Goal: Information Seeking & Learning: Learn about a topic

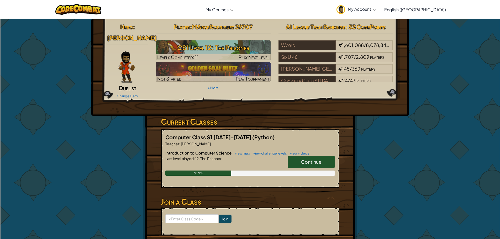
drag, startPoint x: 330, startPoint y: 148, endPoint x: 331, endPoint y: 145, distance: 3.5
click at [331, 156] on link "Continue" at bounding box center [311, 162] width 47 height 12
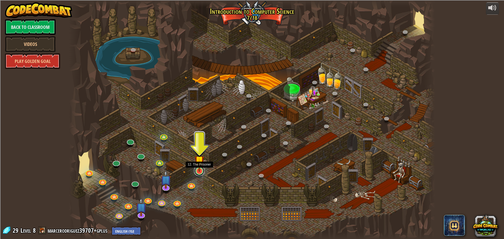
click at [198, 173] on link at bounding box center [199, 171] width 10 height 10
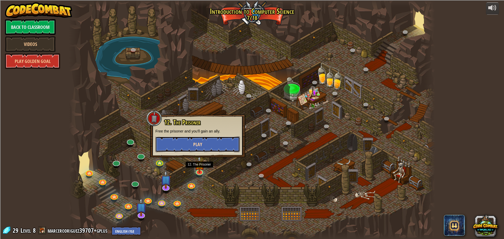
click at [202, 147] on button "Play" at bounding box center [197, 144] width 84 height 16
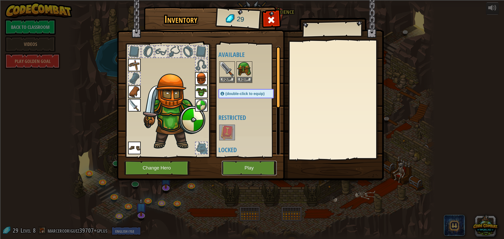
click at [251, 166] on button "Play" at bounding box center [249, 168] width 55 height 14
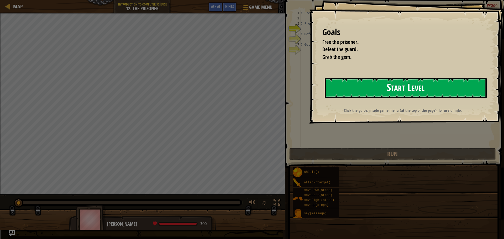
click at [394, 78] on button "Start Level" at bounding box center [406, 88] width 162 height 21
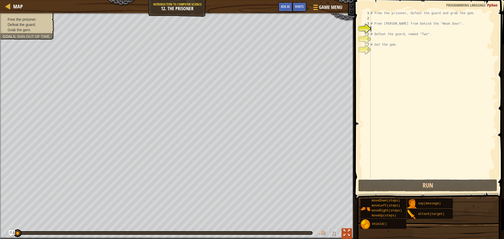
click at [348, 235] on div at bounding box center [346, 233] width 7 height 7
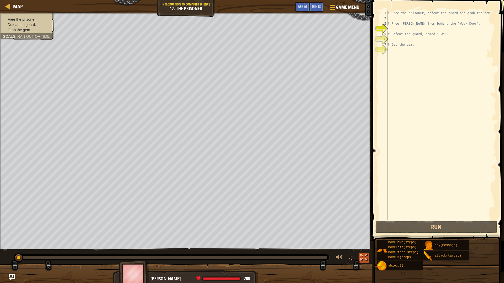
click at [364, 239] on div at bounding box center [363, 257] width 7 height 7
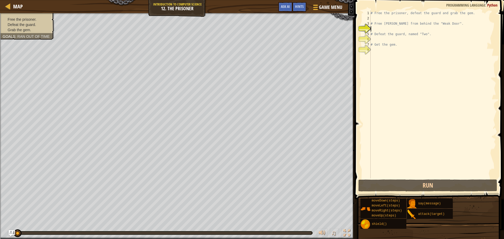
click at [378, 28] on div "# Free the prisoner, defeat the guard and grab the gem. # Free [PERSON_NAME] fr…" at bounding box center [432, 99] width 126 height 178
click at [381, 19] on div "# Free the prisoner, defeat the guard and grab the gem. # Free [PERSON_NAME] fr…" at bounding box center [432, 99] width 126 height 178
click at [376, 56] on div "# Free the prisoner, defeat the guard and grab the gem. # Free [PERSON_NAME] fr…" at bounding box center [432, 99] width 126 height 178
click at [383, 56] on div "# Free the prisoner, defeat the guard and grab the gem. # Free [PERSON_NAME] fr…" at bounding box center [432, 99] width 126 height 178
click at [383, 30] on div "# Free the prisoner, defeat the guard and grab the gem. # Free [PERSON_NAME] fr…" at bounding box center [432, 99] width 126 height 178
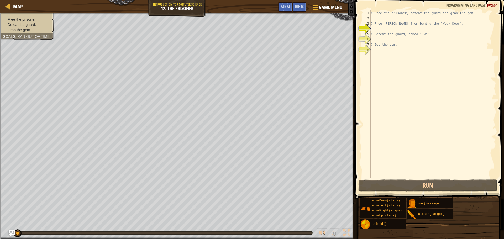
click at [383, 55] on div "# Free the prisoner, defeat the guard and grab the gem. # Free [PERSON_NAME] fr…" at bounding box center [432, 99] width 126 height 178
click at [379, 19] on div "# Free the prisoner, defeat the guard and grab the gem. # Free [PERSON_NAME] fr…" at bounding box center [432, 99] width 126 height 178
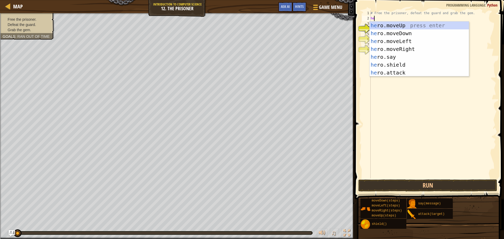
type textarea "her"
click at [428, 49] on div "her o.moveUp press enter her o.moveDown press enter her o.moveLeft press enter …" at bounding box center [418, 57] width 99 height 71
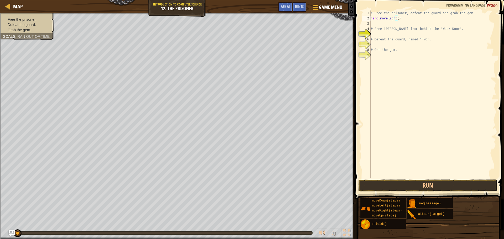
click at [396, 18] on div "# Free the prisoner, defeat the guard and grab the gem. hero . moveRight ( ) # …" at bounding box center [432, 99] width 126 height 178
click at [386, 27] on div "# Free the prisoner, defeat the guard and grab the gem. hero . moveRight ( 3 ) …" at bounding box center [432, 99] width 126 height 178
type textarea "# Free [PERSON_NAME] from behind the "Weak Door"."
click at [386, 25] on div "# Free the prisoner, defeat the guard and grab the gem. hero . moveRight ( 3 ) …" at bounding box center [432, 99] width 126 height 178
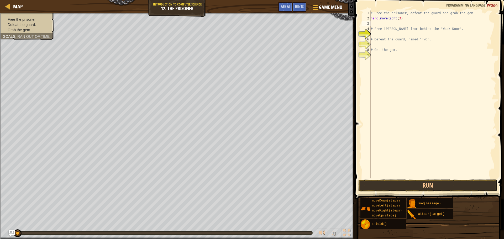
scroll to position [2, 0]
click at [398, 19] on div "# Free the prisoner, defeat the guard and grab the gem. hero . moveRight ( 3 ) …" at bounding box center [432, 99] width 126 height 178
type textarea "hero.moveRight()"
click at [382, 24] on div "# Free the prisoner, defeat the guard and grab the gem. hero . moveRight ( ) # …" at bounding box center [432, 99] width 126 height 178
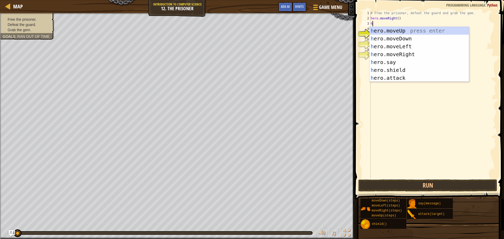
type textarea "he"
click at [419, 70] on div "he ro.moveUp press enter he ro.moveDown press enter he ro.moveLeft press enter …" at bounding box center [418, 62] width 99 height 71
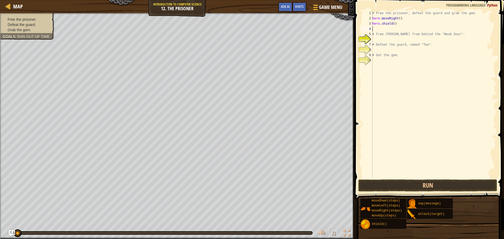
click at [393, 24] on div "# Free the prisoner, defeat the guard and grab the gem. hero . moveRight ( ) he…" at bounding box center [433, 99] width 125 height 178
type textarea "hero.shield()"
click at [391, 28] on div "# Free the prisoner, defeat the guard and grab the gem. hero . moveRight ( ) he…" at bounding box center [433, 99] width 125 height 178
click at [399, 185] on button "Run" at bounding box center [427, 185] width 139 height 12
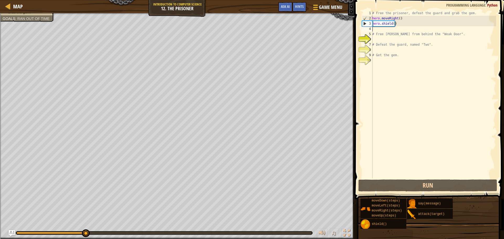
click at [373, 25] on div "# Free the prisoner, defeat the guard and grab the gem. hero . moveRight ( ) he…" at bounding box center [433, 99] width 125 height 178
click at [415, 17] on div "# Free the prisoner, defeat the guard and grab the gem. hero . moveRight ( ) he…" at bounding box center [433, 99] width 125 height 178
type textarea "hero.moveRight()"
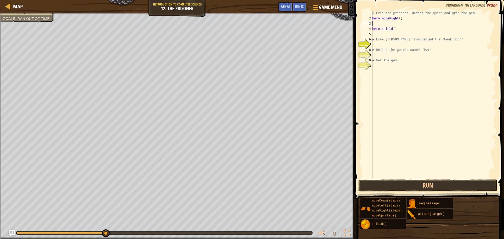
click at [399, 24] on div "# Free the prisoner, defeat the guard and grab the gem. hero . moveRight ( ) he…" at bounding box center [433, 99] width 125 height 178
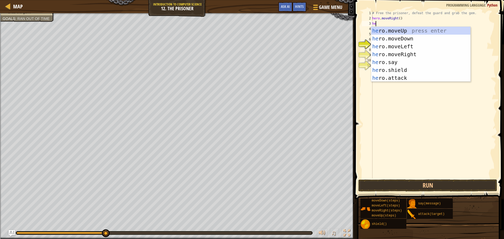
type textarea "heo"
click at [425, 37] on div "he r o .moveUp press enter he r o .moveDown press enter he r o .moveLeft press …" at bounding box center [420, 62] width 99 height 71
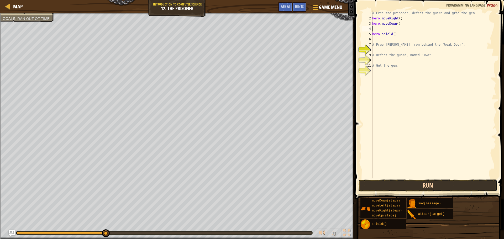
click at [438, 182] on button "Run" at bounding box center [427, 185] width 139 height 12
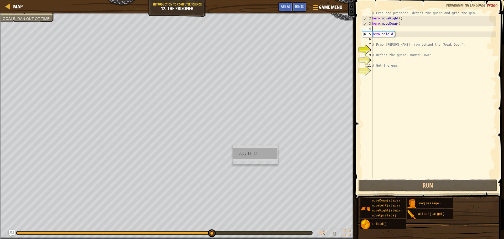
click at [234, 154] on div "Map Introduction to Computer Science 12. The Prisoner Game Menu Done Hints Ask …" at bounding box center [252, 119] width 504 height 239
click at [392, 33] on div "# Free the prisoner, defeat the guard and grab the gem. hero . moveRight ( ) he…" at bounding box center [433, 99] width 125 height 178
type textarea "hero.shield()"
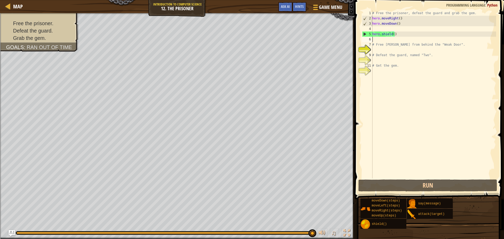
drag, startPoint x: 393, startPoint y: 35, endPoint x: 389, endPoint y: 38, distance: 5.5
click at [389, 38] on div "# Free the prisoner, defeat the guard and grab the gem. hero . moveRight ( ) he…" at bounding box center [433, 99] width 125 height 178
click at [397, 37] on div "# Free the prisoner, defeat the guard and grab the gem. hero . moveRight ( ) he…" at bounding box center [433, 99] width 125 height 178
click at [390, 43] on div "# Free the prisoner, defeat the guard and grab the gem. hero . moveRight ( ) he…" at bounding box center [433, 99] width 125 height 178
type textarea "# Free [PERSON_NAME] from behind the "Weak Door"."
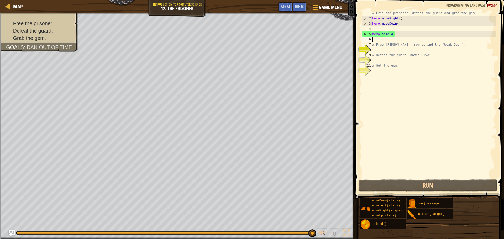
click at [389, 41] on div "# Free the prisoner, defeat the guard and grab the gem. hero . moveRight ( ) he…" at bounding box center [433, 99] width 125 height 178
click at [389, 30] on div "# Free the prisoner, defeat the guard and grab the gem. hero . moveRight ( ) he…" at bounding box center [433, 99] width 125 height 178
click at [388, 30] on div "# Free the prisoner, defeat the guard and grab the gem. hero . moveRight ( ) he…" at bounding box center [433, 99] width 125 height 178
drag, startPoint x: 395, startPoint y: 24, endPoint x: 392, endPoint y: 25, distance: 3.2
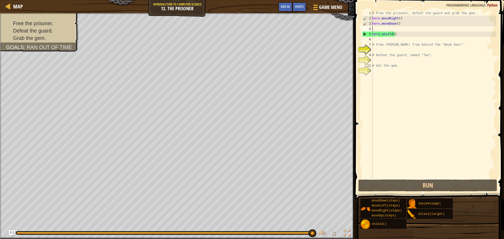
click at [392, 25] on div "# Free the prisoner, defeat the guard and grab the gem. hero . moveRight ( ) he…" at bounding box center [433, 99] width 125 height 178
type textarea "hero.moveDown()"
drag, startPoint x: 400, startPoint y: 24, endPoint x: 372, endPoint y: 24, distance: 27.6
click at [372, 24] on div "# Free the prisoner, defeat the guard and grab the gem. hero . moveRight ( ) he…" at bounding box center [433, 99] width 125 height 178
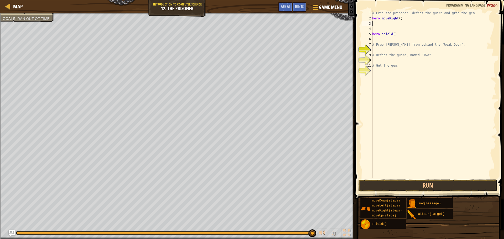
click at [375, 26] on div "# Free the prisoner, defeat the guard and grab the gem. hero . moveRight ( ) he…" at bounding box center [433, 99] width 125 height 178
type textarea "g"
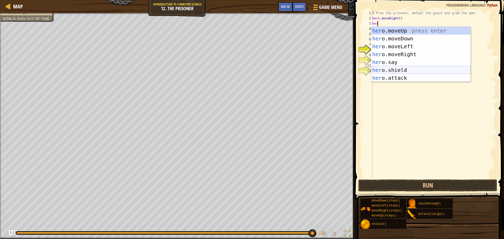
click at [412, 75] on div "her o.moveUp press enter her o.moveDown press enter her o.moveLeft press enter …" at bounding box center [420, 62] width 99 height 71
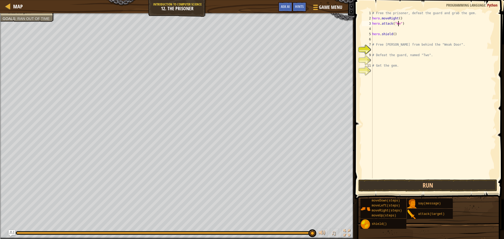
scroll to position [2, 2]
type textarea "hero.attack("Weak Door")"
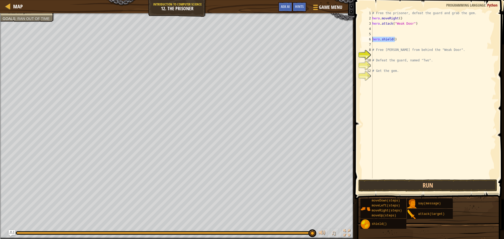
click at [345, 37] on div "Map Introduction to Computer Science 12. The Prisoner Game Menu Done Hints Ask …" at bounding box center [252, 119] width 504 height 239
type textarea "hero.shield()"
click at [474, 187] on button "Run" at bounding box center [427, 185] width 139 height 12
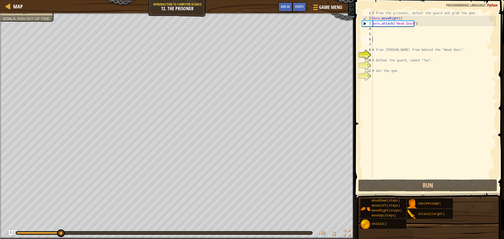
click at [388, 30] on div "# Free the prisoner, defeat the guard and grab the gem. hero . moveRight ( ) he…" at bounding box center [433, 99] width 125 height 178
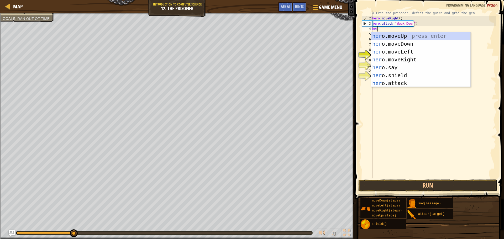
type textarea "hero"
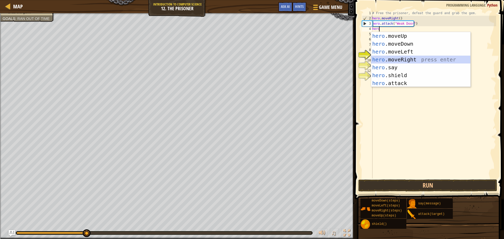
click at [414, 58] on div "hero .moveUp press enter hero .moveDown press enter hero .moveLeft press enter …" at bounding box center [420, 67] width 99 height 71
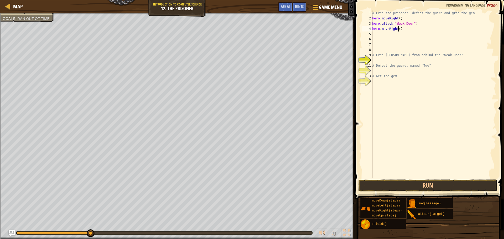
click at [398, 28] on div "# Free the prisoner, defeat the guard and grab the gem. hero . moveRight ( ) he…" at bounding box center [433, 99] width 125 height 178
type textarea "hero.moveRight(2)"
click at [433, 185] on button "Run" at bounding box center [427, 185] width 139 height 12
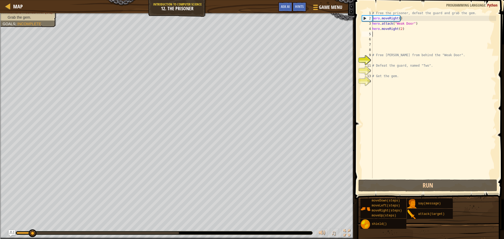
click at [387, 32] on div "# Free the prisoner, defeat the guard and grab the gem. hero . moveRight ( ) he…" at bounding box center [433, 99] width 125 height 178
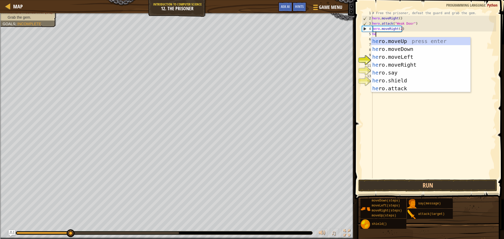
type textarea "hero"
click at [405, 51] on div "hero .moveUp press enter hero .moveDown press enter hero .moveLeft press enter …" at bounding box center [420, 72] width 99 height 71
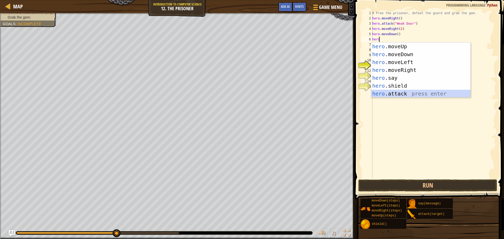
click at [409, 92] on div "hero .moveUp press enter hero .moveDown press enter hero .moveLeft press enter …" at bounding box center [420, 78] width 99 height 71
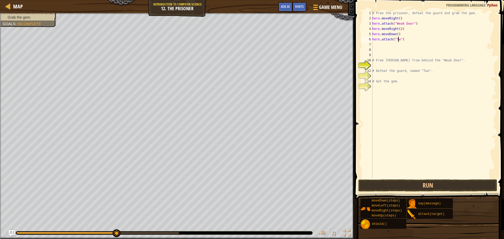
scroll to position [2, 2]
type textarea "hero.attack("Two")"
click at [402, 42] on div "# Free the prisoner, defeat the guard and grab the gem. hero . moveRight ( ) he…" at bounding box center [433, 99] width 125 height 178
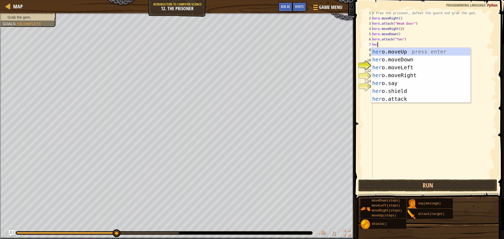
scroll to position [2, 0]
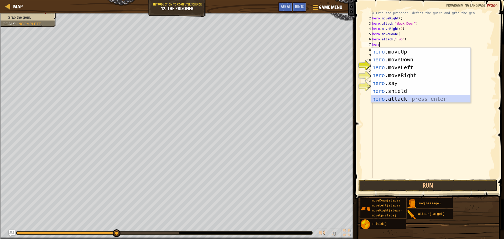
click at [407, 96] on div "hero .moveUp press enter hero .moveDown press enter hero .moveLeft press enter …" at bounding box center [420, 83] width 99 height 71
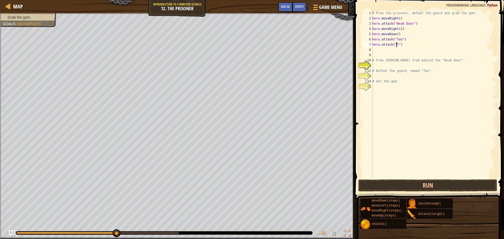
scroll to position [2, 2]
type textarea "hero.attack("Two")"
drag, startPoint x: 410, startPoint y: 184, endPoint x: 412, endPoint y: 183, distance: 2.9
click at [412, 183] on button "Run" at bounding box center [427, 185] width 139 height 12
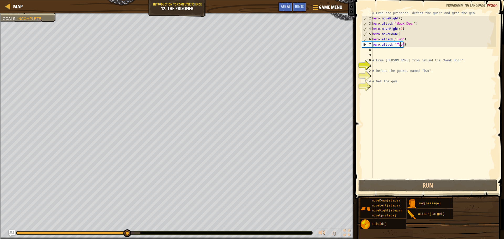
click at [406, 54] on div "# Free the prisoner, defeat the guard and grab the gem. hero . moveRight ( ) he…" at bounding box center [433, 99] width 125 height 178
click at [405, 51] on div "# Free the prisoner, defeat the guard and grab the gem. hero . moveRight ( ) he…" at bounding box center [433, 99] width 125 height 178
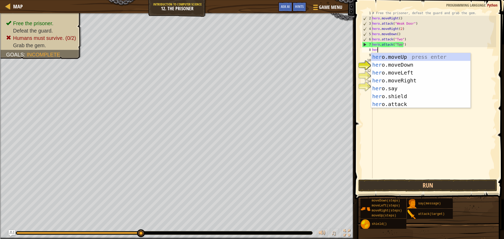
scroll to position [2, 0]
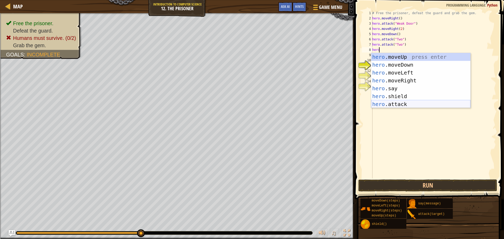
click at [400, 102] on div "hero .moveUp press enter hero .moveDown press enter hero .moveLeft press enter …" at bounding box center [420, 88] width 99 height 71
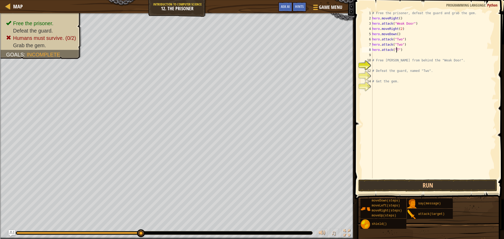
scroll to position [2, 2]
type textarea "hero.attack("Two")"
click at [479, 186] on button "Run" at bounding box center [427, 185] width 139 height 12
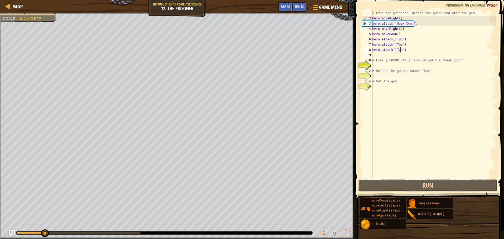
click at [402, 56] on div "# Free the prisoner, defeat the guard and grab the gem. hero . moveRight ( ) he…" at bounding box center [433, 99] width 125 height 178
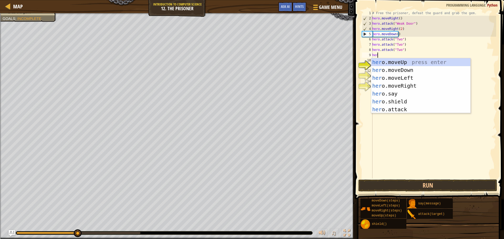
scroll to position [2, 0]
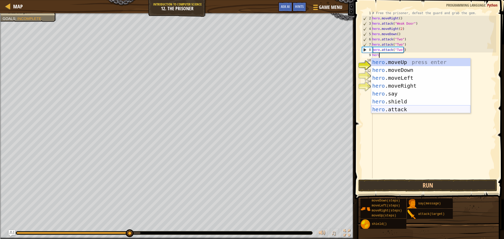
click at [404, 110] on div "hero .moveUp press enter hero .moveDown press enter hero .moveLeft press enter …" at bounding box center [420, 93] width 99 height 71
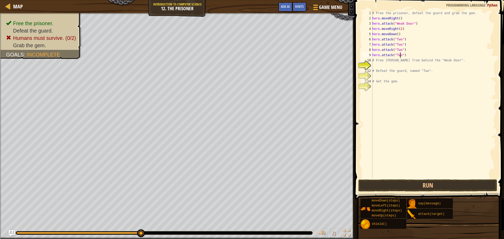
scroll to position [2, 2]
click at [447, 185] on button "Run" at bounding box center [427, 185] width 139 height 12
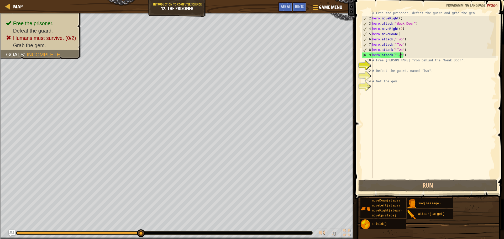
drag, startPoint x: 390, startPoint y: 72, endPoint x: 385, endPoint y: 73, distance: 5.2
click at [385, 73] on div "# Free the prisoner, defeat the guard and grab the gem. hero . moveRight ( ) he…" at bounding box center [433, 99] width 125 height 178
click at [389, 63] on div "# Free the prisoner, defeat the guard and grab the gem. hero . moveRight ( ) he…" at bounding box center [433, 99] width 125 height 178
type textarea "# Free [PERSON_NAME] from behind the "Weak Door"."
click at [386, 64] on div "# Free the prisoner, defeat the guard and grab the gem. hero . moveRight ( ) he…" at bounding box center [433, 99] width 125 height 178
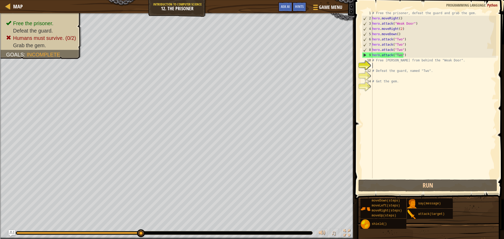
scroll to position [2, 0]
click at [388, 62] on div "# Free the prisoner, defeat the guard and grab the gem. hero . moveRight ( ) he…" at bounding box center [433, 99] width 125 height 178
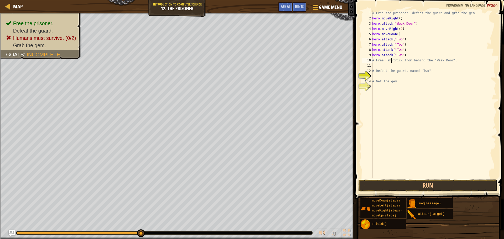
scroll to position [2, 2]
type textarea "# Free [PERSON_NAME] from behind the "Weak Door"."
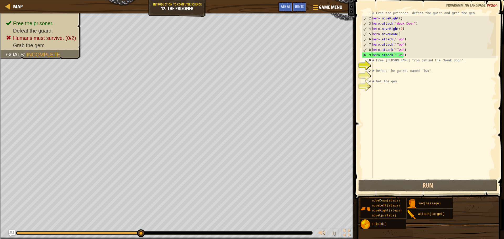
click at [385, 64] on div "# Free the prisoner, defeat the guard and grab the gem. hero . moveRight ( ) he…" at bounding box center [433, 99] width 125 height 178
click at [382, 79] on div "# Free the prisoner, defeat the guard and grab the gem. hero . moveRight ( ) he…" at bounding box center [433, 99] width 125 height 178
click at [381, 71] on div "# Free the prisoner, defeat the guard and grab the gem. hero . moveRight ( ) he…" at bounding box center [433, 99] width 125 height 178
type textarea "# Defeat the guard, named "Two"."
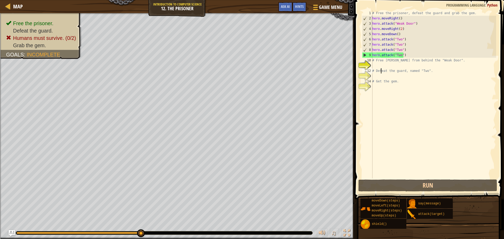
click at [384, 77] on div "# Free the prisoner, defeat the guard and grab the gem. hero . moveRight ( ) he…" at bounding box center [433, 99] width 125 height 178
click at [377, 63] on div "# Free the prisoner, defeat the guard and grab the gem. hero . moveRight ( ) he…" at bounding box center [433, 99] width 125 height 178
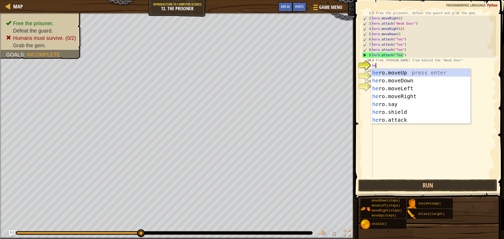
scroll to position [2, 0]
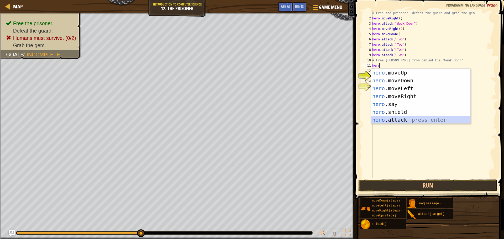
click at [410, 118] on div "hero .moveUp press enter hero .moveDown press enter hero .moveLeft press enter …" at bounding box center [420, 104] width 99 height 71
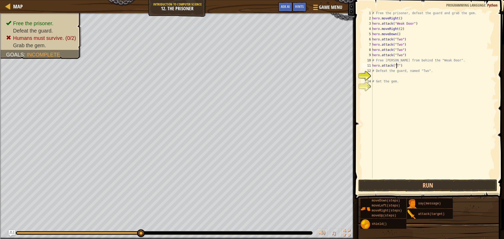
scroll to position [2, 2]
type textarea "hero.attack("Two")"
click at [434, 189] on button "Run" at bounding box center [427, 185] width 139 height 12
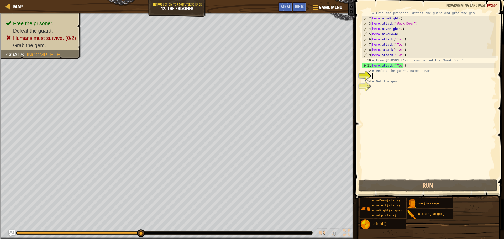
click at [389, 78] on div "# Free the prisoner, defeat the guard and grab the gem. hero . moveRight ( ) he…" at bounding box center [433, 99] width 125 height 178
click at [406, 66] on div "# Free the prisoner, defeat the guard and grab the gem. hero . moveRight ( ) he…" at bounding box center [433, 99] width 125 height 178
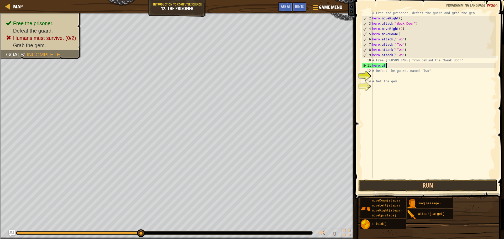
type textarea "h"
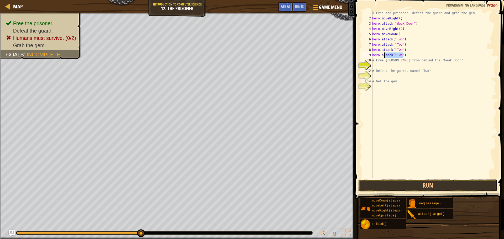
drag, startPoint x: 403, startPoint y: 53, endPoint x: 383, endPoint y: 58, distance: 20.8
click at [383, 58] on div "# Free the prisoner, defeat the guard and grab the gem. hero . moveRight ( ) he…" at bounding box center [433, 99] width 125 height 178
click at [392, 59] on div "# Free the prisoner, defeat the guard and grab the gem. hero . moveRight ( ) he…" at bounding box center [433, 99] width 125 height 178
click at [395, 52] on div "# Free the prisoner, defeat the guard and grab the gem. hero . moveRight ( ) he…" at bounding box center [433, 99] width 125 height 178
type textarea "hero.attack("Two")"
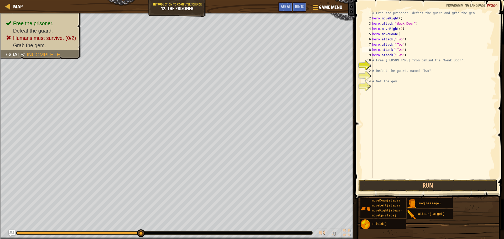
click at [395, 52] on div "# Free the prisoner, defeat the guard and grab the gem. hero . moveRight ( ) he…" at bounding box center [433, 99] width 125 height 178
click at [392, 56] on div "# Free the prisoner, defeat the guard and grab the gem. hero . moveRight ( ) he…" at bounding box center [433, 99] width 125 height 178
click at [412, 54] on div "# Free the prisoner, defeat the guard and grab the gem. hero . moveRight ( ) he…" at bounding box center [433, 99] width 125 height 178
drag, startPoint x: 408, startPoint y: 55, endPoint x: 370, endPoint y: 57, distance: 38.1
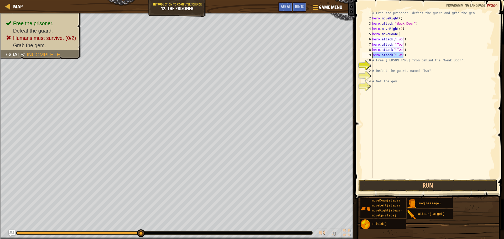
click at [370, 57] on div "hero.attack("Two") 1 2 3 4 5 6 7 8 9 10 11 12 13 14 15 # Free the prisoner, def…" at bounding box center [428, 94] width 135 height 168
drag, startPoint x: 409, startPoint y: 52, endPoint x: 365, endPoint y: 51, distance: 44.4
click at [365, 51] on div "1 2 3 4 5 6 7 8 9 10 11 12 13 14 15 # Free the prisoner, defeat the guard and g…" at bounding box center [428, 94] width 135 height 168
type textarea "hero.attack("Two")"
type textarea "H"
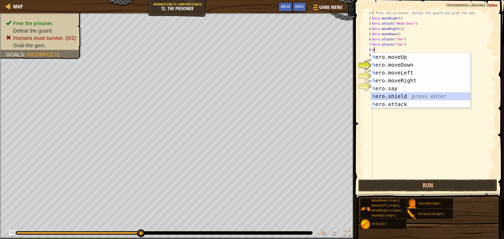
click at [415, 94] on div "h ero.moveUp press enter h ero.moveDown press enter h ero.moveLeft press enter …" at bounding box center [420, 88] width 99 height 71
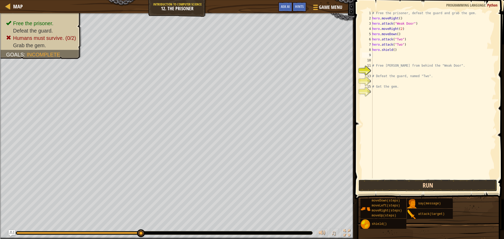
click at [439, 185] on button "Run" at bounding box center [427, 185] width 139 height 12
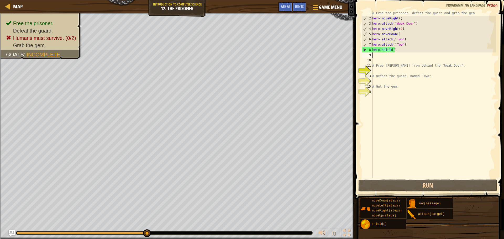
click at [387, 55] on div "# Free the prisoner, defeat the guard and grab the gem. hero . moveRight ( ) he…" at bounding box center [433, 99] width 125 height 178
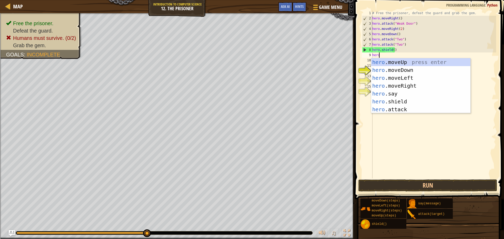
scroll to position [2, 0]
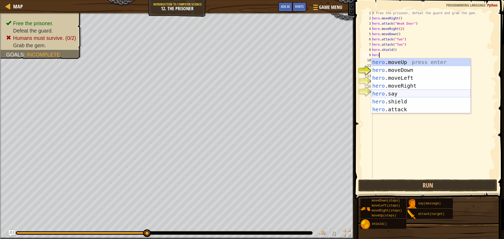
click at [423, 96] on div "hero .moveUp press enter hero .moveDown press enter hero .moveLeft press enter …" at bounding box center [420, 93] width 99 height 71
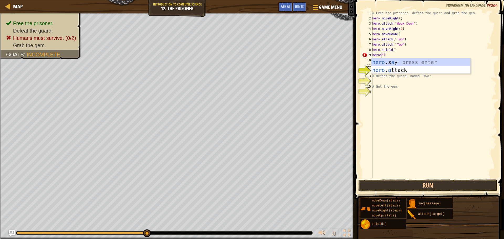
scroll to position [2, 1]
click at [411, 69] on div "hero .s a y press enter hero . a ttack press enter" at bounding box center [420, 73] width 99 height 31
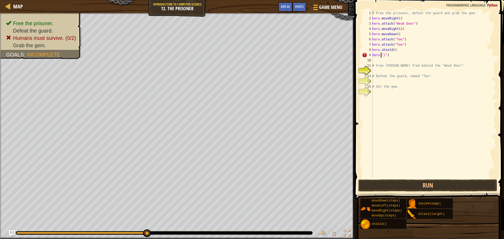
scroll to position [2, 1]
click at [412, 61] on div "[DOMAIN_NAME] ield press enter" at bounding box center [420, 70] width 99 height 24
click at [463, 186] on button "Run" at bounding box center [427, 185] width 139 height 12
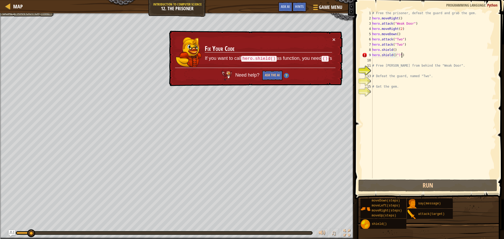
click at [412, 54] on div "# Free the prisoner, defeat the guard and grab the gem. hero . moveRight ( ) he…" at bounding box center [433, 99] width 125 height 178
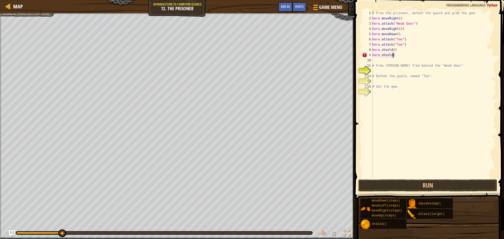
type textarea "hero.shield()"
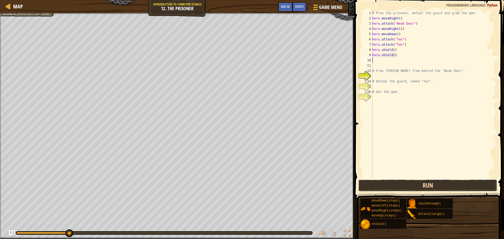
click at [443, 185] on button "Run" at bounding box center [427, 185] width 139 height 12
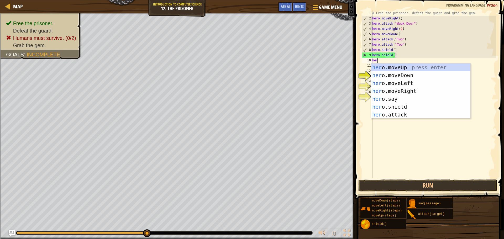
type textarea "hero"
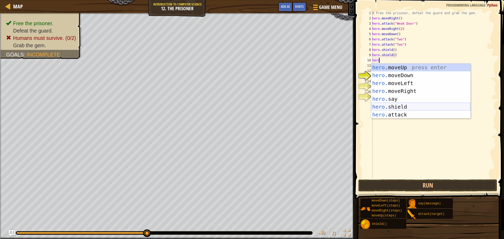
click at [411, 105] on div "hero .moveUp press enter hero .moveDown press enter hero .moveLeft press enter …" at bounding box center [420, 98] width 99 height 71
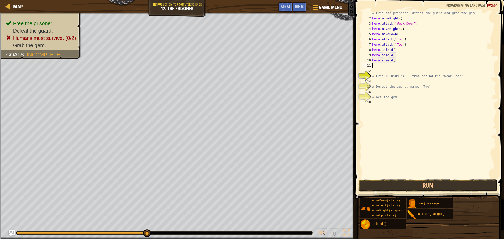
scroll to position [2, 0]
click at [438, 186] on button "Run" at bounding box center [427, 185] width 139 height 12
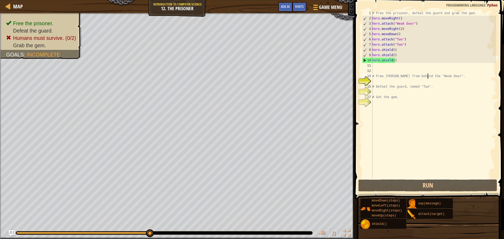
click at [428, 77] on div "# Free the prisoner, defeat the guard and grab the gem. hero . moveRight ( ) he…" at bounding box center [433, 99] width 125 height 178
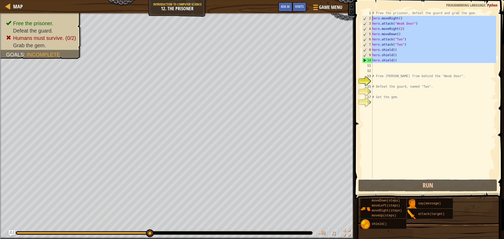
drag, startPoint x: 410, startPoint y: 66, endPoint x: 366, endPoint y: 20, distance: 63.5
click at [366, 20] on div "# Free [PERSON_NAME] from behind the "Weak Door". 1 2 3 4 5 6 7 8 9 10 11 12 13…" at bounding box center [428, 94] width 135 height 168
click at [394, 77] on div "# Free the prisoner, defeat the guard and grab the gem. hero . moveRight ( ) he…" at bounding box center [433, 99] width 125 height 178
type textarea "# Free [PERSON_NAME] from behind the "Weak Door"."
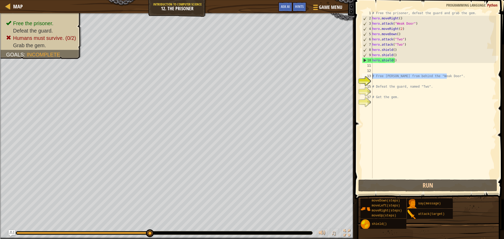
drag, startPoint x: 466, startPoint y: 78, endPoint x: 371, endPoint y: 75, distance: 95.5
click at [371, 75] on div "# Free [PERSON_NAME] from behind the "Weak Door". 1 2 3 4 5 6 7 8 9 10 11 12 13…" at bounding box center [428, 94] width 135 height 168
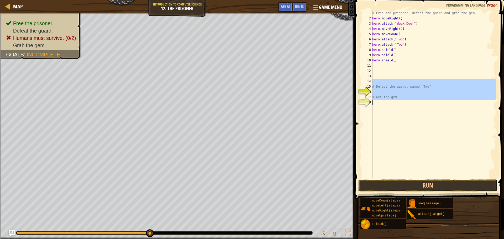
drag, startPoint x: 448, startPoint y: 84, endPoint x: 395, endPoint y: 105, distance: 56.5
click at [395, 105] on div "# Free the prisoner, defeat the guard and grab the gem. hero . moveRight ( ) he…" at bounding box center [433, 99] width 125 height 178
type textarea "# Get the gem."
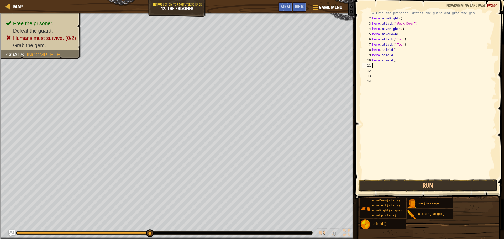
click at [393, 66] on div "# Free the prisoner, defeat the guard and grab the gem. hero . moveRight ( ) he…" at bounding box center [433, 99] width 125 height 178
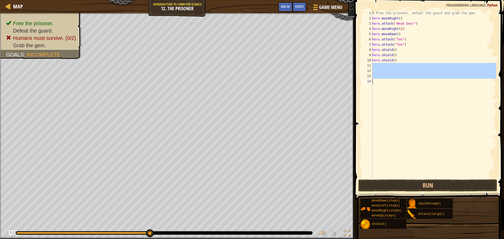
drag, startPoint x: 406, startPoint y: 66, endPoint x: 392, endPoint y: 77, distance: 17.6
click at [395, 86] on div "# Free the prisoner, defeat the guard and grab the gem. hero . moveRight ( ) he…" at bounding box center [433, 99] width 125 height 178
click at [383, 63] on div "# Free the prisoner, defeat the guard and grab the gem. hero . moveRight ( ) he…" at bounding box center [433, 94] width 125 height 168
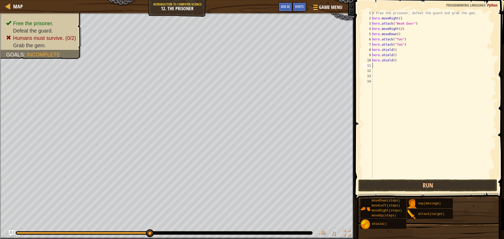
click at [382, 66] on div "# Free the prisoner, defeat the guard and grab the gem. hero . moveRight ( ) he…" at bounding box center [433, 99] width 125 height 178
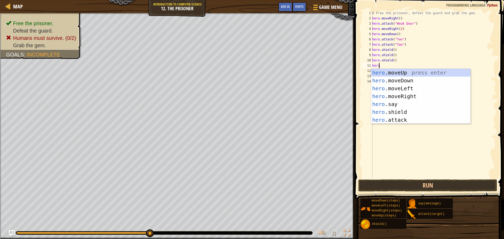
scroll to position [2, 0]
click at [403, 121] on div "hero .moveUp press enter hero .moveDown press enter hero .moveLeft press enter …" at bounding box center [420, 104] width 99 height 71
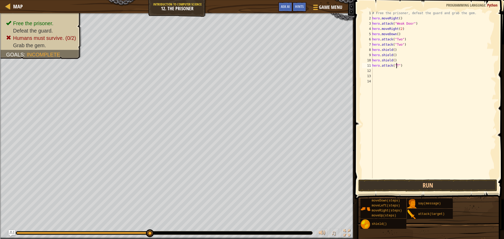
scroll to position [2, 2]
type textarea "hero.attack("Two")"
click at [434, 184] on button "Run" at bounding box center [427, 185] width 139 height 12
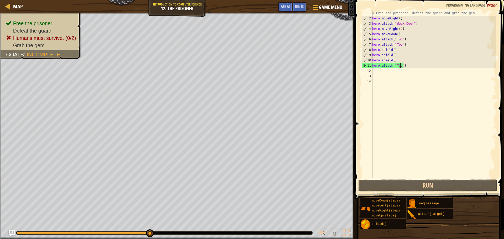
click at [388, 72] on div "# Free the prisoner, defeat the guard and grab the gem. hero . moveRight ( ) he…" at bounding box center [433, 99] width 125 height 178
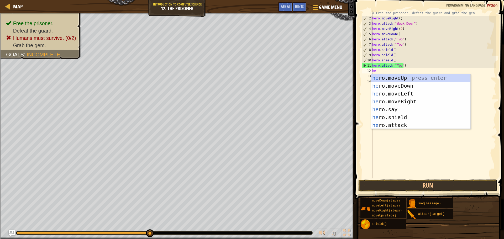
type textarea "hero"
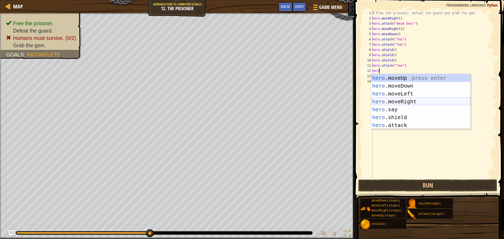
click at [419, 101] on div "hero .moveUp press enter hero .moveDown press enter hero .moveLeft press enter …" at bounding box center [420, 109] width 99 height 71
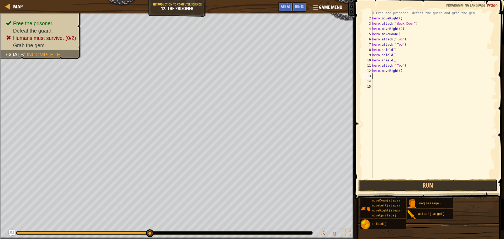
scroll to position [2, 0]
click at [435, 181] on button "Run" at bounding box center [427, 185] width 139 height 12
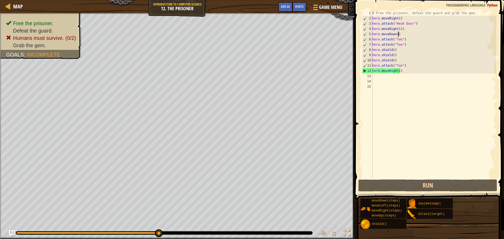
click at [399, 35] on div "# Free the prisoner, defeat the guard and grab the gem. hero . moveRight ( ) he…" at bounding box center [433, 99] width 125 height 178
click at [402, 30] on div "# Free the prisoner, defeat the guard and grab the gem. hero . moveRight ( ) he…" at bounding box center [433, 99] width 125 height 178
type textarea "hero.moveRight(2)"
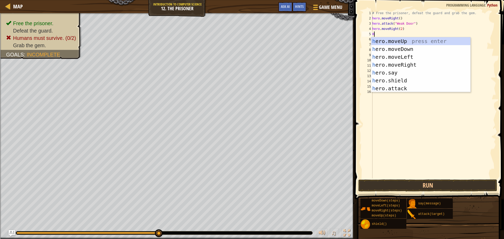
type textarea "Hro"
click at [411, 81] on div "h e ro .moveUp press enter h e ro .moveDown press enter h e ro .moveLeft press …" at bounding box center [420, 72] width 99 height 71
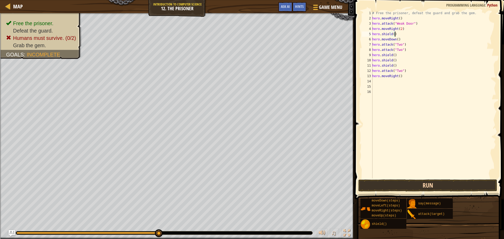
type textarea "hero.shield()"
click at [436, 182] on button "Run" at bounding box center [427, 185] width 139 height 12
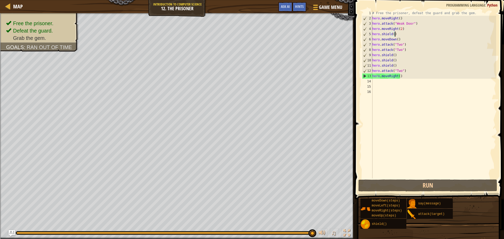
click at [384, 85] on div "# Free the prisoner, defeat the guard and grab the gem. hero . moveRight ( ) he…" at bounding box center [433, 99] width 125 height 178
click at [384, 81] on div "# Free the prisoner, defeat the guard and grab the gem. hero . moveRight ( ) he…" at bounding box center [433, 99] width 125 height 178
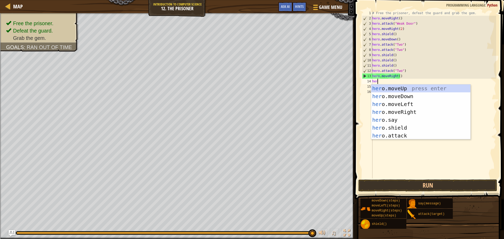
type textarea "hero"
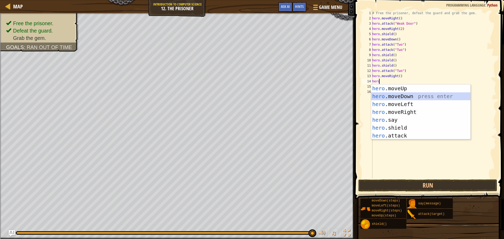
click at [403, 99] on div "hero .moveUp press enter hero .moveDown press enter hero .moveLeft press enter …" at bounding box center [420, 119] width 99 height 71
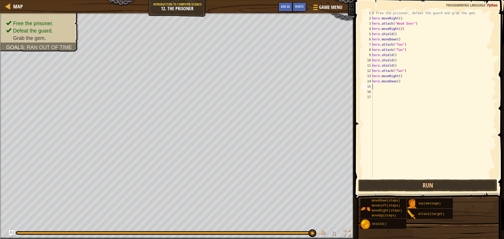
click at [396, 81] on div "# Free the prisoner, defeat the guard and grab the gem. hero . moveRight ( ) he…" at bounding box center [433, 99] width 125 height 178
type textarea "hero.moveDown(2)"
click at [434, 187] on button "Run" at bounding box center [427, 185] width 139 height 12
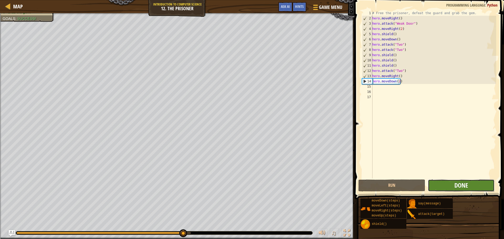
click at [459, 184] on span "Done" at bounding box center [461, 185] width 14 height 8
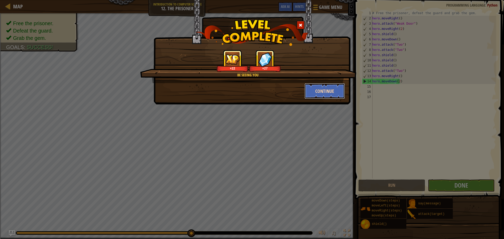
click at [330, 92] on button "Continue" at bounding box center [324, 91] width 41 height 16
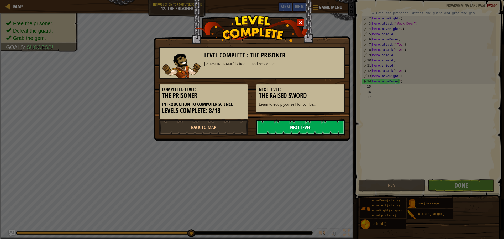
click at [302, 120] on link "Next Level" at bounding box center [300, 127] width 89 height 16
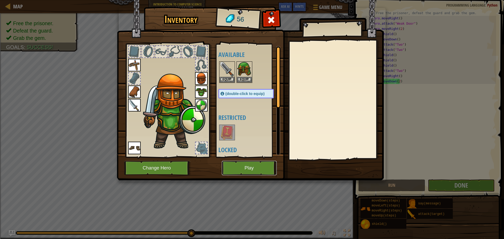
click at [245, 172] on button "Play" at bounding box center [249, 168] width 55 height 14
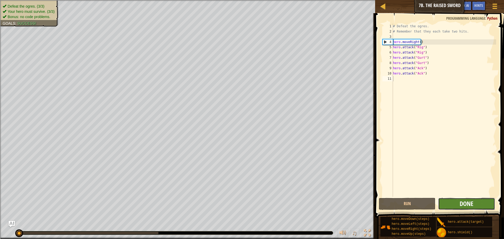
click at [461, 202] on span "Done" at bounding box center [466, 203] width 14 height 8
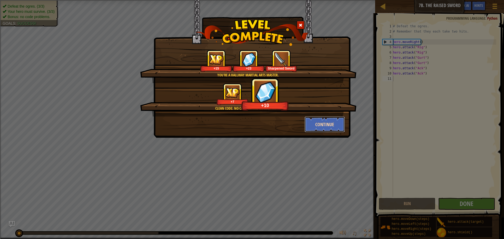
click at [325, 123] on button "Continue" at bounding box center [324, 125] width 41 height 16
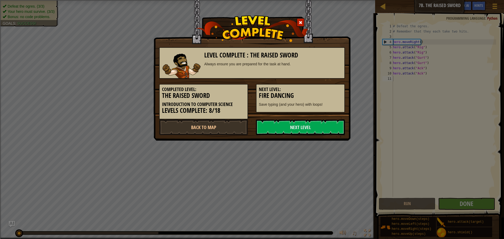
click at [325, 123] on link "Next Level" at bounding box center [300, 127] width 89 height 16
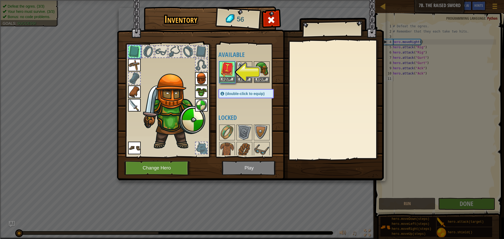
click at [227, 69] on img at bounding box center [227, 69] width 15 height 15
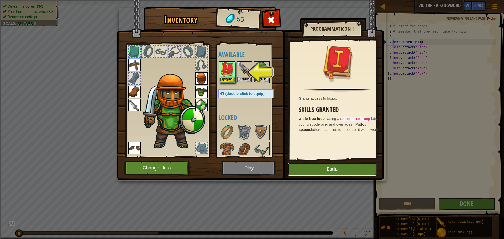
click at [309, 172] on button "Equip" at bounding box center [332, 169] width 89 height 13
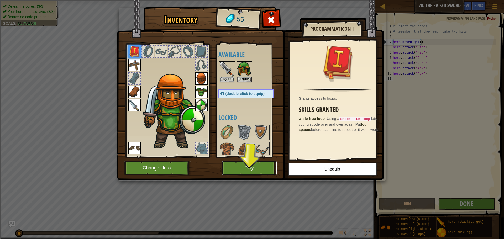
click at [259, 165] on button "Play" at bounding box center [249, 168] width 55 height 14
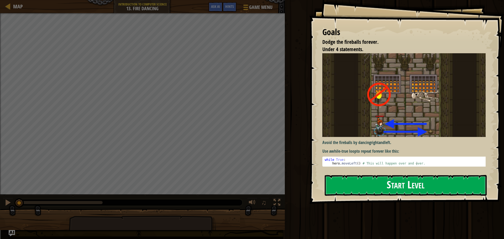
click at [389, 187] on button "Start Level" at bounding box center [406, 185] width 162 height 21
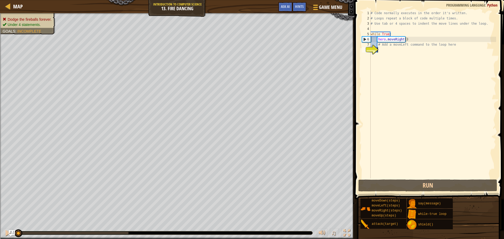
scroll to position [2, 1]
type textarea "he"
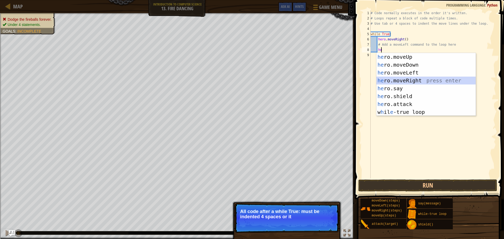
click at [415, 79] on div "he ro.moveUp press enter he ro.moveDown press enter he ro.moveLeft press enter …" at bounding box center [425, 92] width 99 height 79
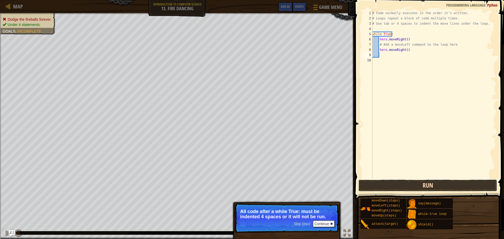
click at [436, 186] on button "Run" at bounding box center [427, 185] width 139 height 12
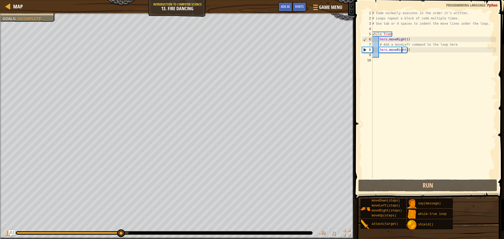
click at [402, 52] on div "# Code normally executes in the order it's written. # Loops repeat a block of c…" at bounding box center [433, 99] width 125 height 178
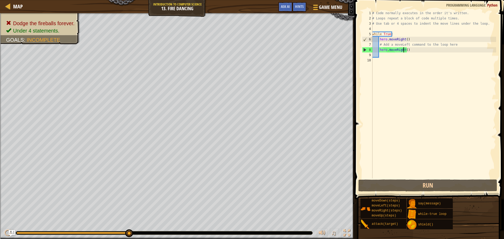
click at [403, 49] on div "# Code normally executes in the order it's written. # Loops repeat a block of c…" at bounding box center [433, 99] width 125 height 178
drag, startPoint x: 413, startPoint y: 51, endPoint x: 395, endPoint y: 50, distance: 18.4
click at [395, 50] on div "# Code normally executes in the order it's written. # Loops repeat a block of c…" at bounding box center [433, 99] width 125 height 178
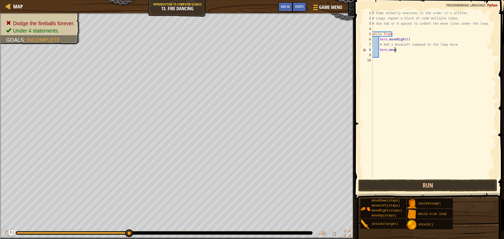
scroll to position [2, 2]
type textarea "hero.movelef"
click at [396, 58] on div "hero.moveLef t press enter" at bounding box center [427, 65] width 99 height 24
click at [414, 189] on button "Run" at bounding box center [427, 185] width 139 height 12
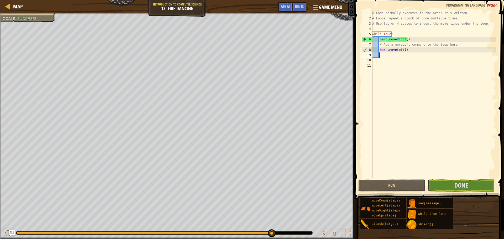
click at [400, 113] on div "# Code normally executes in the order it's written. # Loops repeat a block of c…" at bounding box center [433, 99] width 125 height 178
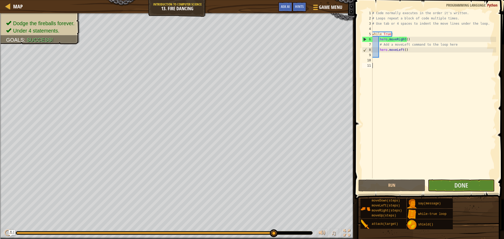
scroll to position [2, 0]
click at [485, 184] on button "Done" at bounding box center [461, 185] width 67 height 12
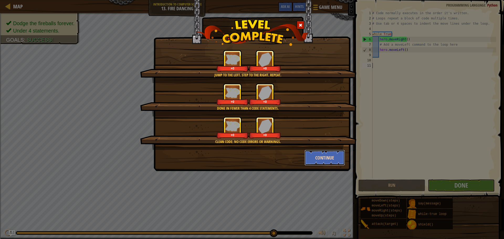
click at [327, 155] on button "Continue" at bounding box center [324, 158] width 41 height 16
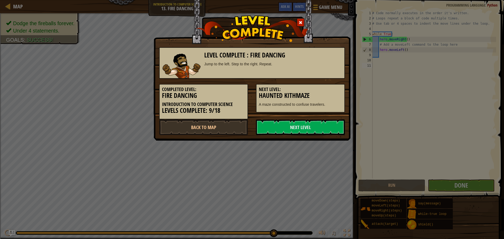
click at [334, 136] on div "Level Complete : Fire Dancing Jump to the left. Step to the right. Repeat. Comp…" at bounding box center [251, 70] width 197 height 141
click at [336, 130] on link "Next Level" at bounding box center [300, 127] width 89 height 16
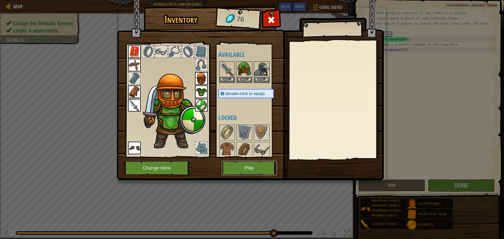
click at [249, 165] on button "Play" at bounding box center [249, 168] width 55 height 14
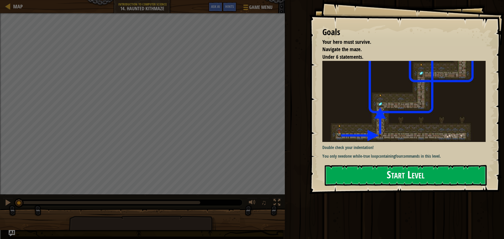
click at [353, 180] on button "Start Level" at bounding box center [406, 175] width 162 height 21
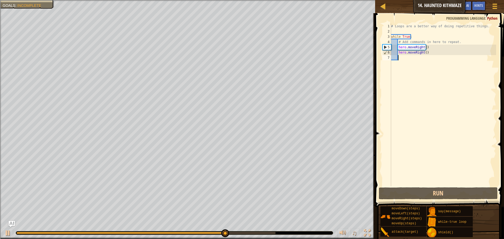
click at [419, 63] on div "# Loops are a better way of doing repetitive things. while True : # Add command…" at bounding box center [443, 110] width 106 height 173
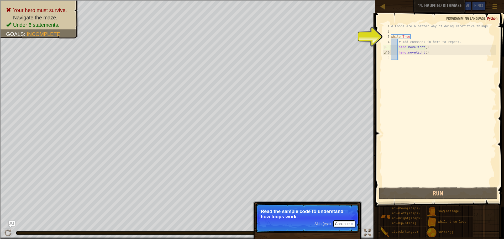
click at [409, 57] on div "# Loops are a better way of doing repetitive things. while True : # Add command…" at bounding box center [443, 110] width 106 height 173
click at [343, 224] on button "Continue" at bounding box center [344, 223] width 22 height 7
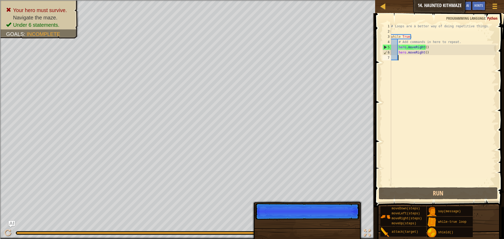
scroll to position [2, 0]
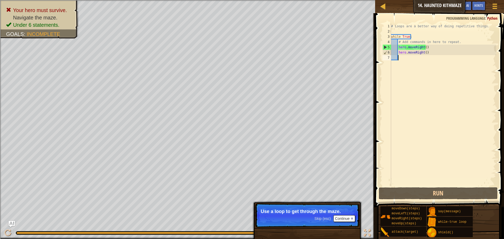
drag, startPoint x: 419, startPoint y: 76, endPoint x: 407, endPoint y: 60, distance: 19.5
click at [407, 60] on div "# Loops are a better way of doing repetitive things. while True : # Add command…" at bounding box center [443, 110] width 106 height 173
click at [405, 59] on div "# Loops are a better way of doing repetitive things. while True : # Add command…" at bounding box center [443, 110] width 106 height 173
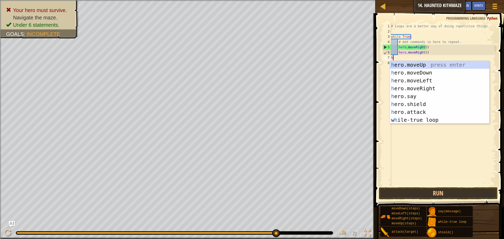
scroll to position [2, 0]
type textarea "h"
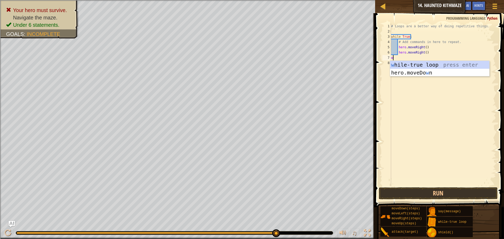
type textarea "wh"
click at [411, 67] on div "wh ile-true loop press enter" at bounding box center [439, 73] width 99 height 24
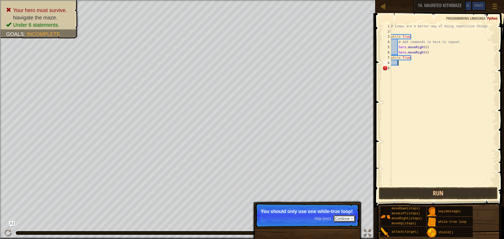
click at [353, 221] on button "Continue" at bounding box center [344, 218] width 22 height 7
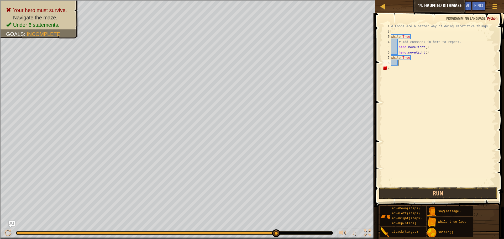
scroll to position [2, 0]
click at [403, 66] on div "# Loops are a better way of doing repetitive things. while True : # Add command…" at bounding box center [443, 110] width 106 height 173
drag, startPoint x: 402, startPoint y: 62, endPoint x: 400, endPoint y: 64, distance: 2.7
click at [400, 64] on div "# Loops are a better way of doing repetitive things. while True : # Add command…" at bounding box center [443, 110] width 106 height 173
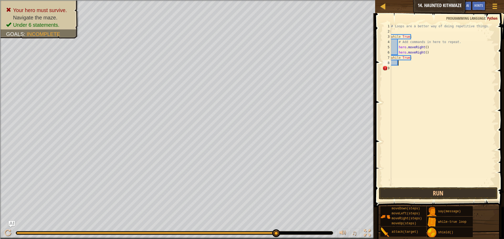
click at [401, 64] on div "# Loops are a better way of doing repetitive things. while True : # Add command…" at bounding box center [443, 110] width 106 height 173
type textarea "he"
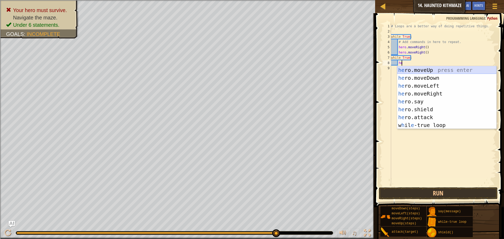
click at [408, 71] on div "he ro.moveUp press enter he ro.moveDown press enter he ro.moveLeft press enter …" at bounding box center [446, 105] width 99 height 79
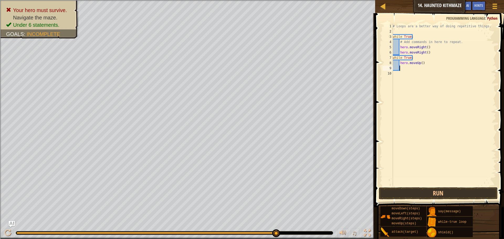
scroll to position [2, 0]
drag, startPoint x: 443, startPoint y: 198, endPoint x: 441, endPoint y: 196, distance: 3.2
click at [443, 198] on button "Run" at bounding box center [438, 193] width 119 height 12
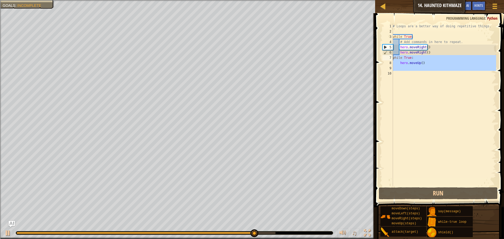
drag, startPoint x: 406, startPoint y: 84, endPoint x: 391, endPoint y: 59, distance: 28.5
click at [391, 59] on div "1 2 3 4 5 6 7 8 9 10 # Loops are a better way of doing repetitive things. while…" at bounding box center [438, 105] width 115 height 163
type textarea "while True: hero.moveUp()"
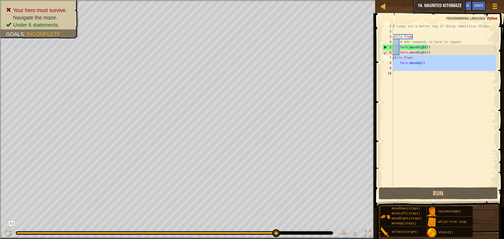
scroll to position [2, 0]
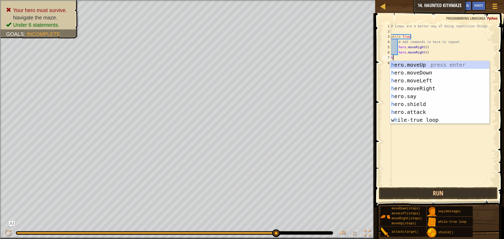
type textarea "he"
click at [419, 64] on div "he ro.moveUp press enter he ro.moveDown press enter he ro.moveLeft press enter …" at bounding box center [439, 100] width 99 height 79
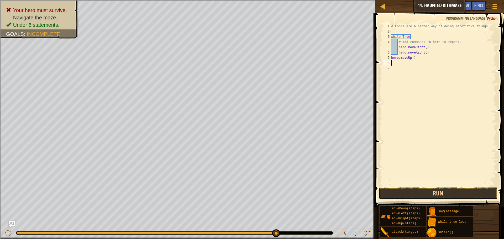
click at [431, 193] on button "Run" at bounding box center [438, 193] width 119 height 12
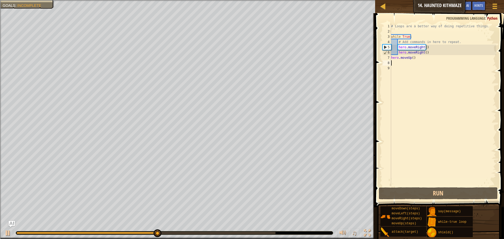
click at [411, 62] on div "# Loops are a better way of doing repetitive things. while True : # Add command…" at bounding box center [443, 110] width 106 height 173
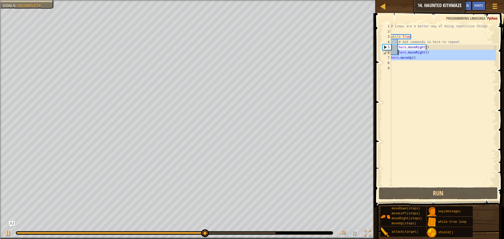
drag, startPoint x: 411, startPoint y: 62, endPoint x: 397, endPoint y: 54, distance: 16.7
click at [397, 54] on div "# Loops are a better way of doing repetitive things. while True : # Add command…" at bounding box center [443, 110] width 106 height 173
type textarea "hero.moveRight() hero.moveUp()"
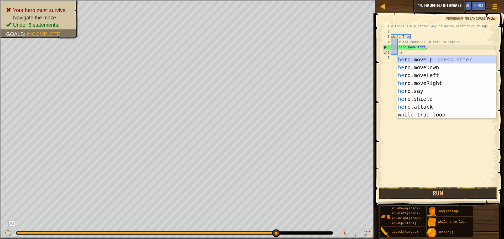
type textarea "her"
click at [410, 59] on div "her o.moveUp press enter her o.moveDown press enter her o.moveLeft press enter …" at bounding box center [446, 95] width 99 height 79
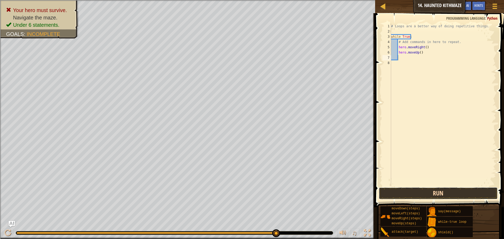
click at [412, 196] on button "Run" at bounding box center [438, 193] width 119 height 12
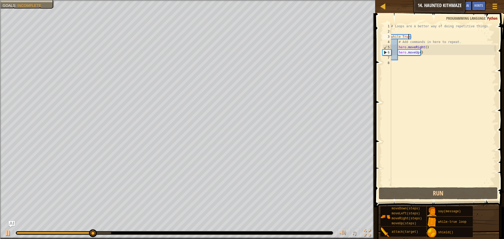
click at [409, 36] on div "# Loops are a better way of doing repetitive things. while True : # Add command…" at bounding box center [443, 110] width 106 height 173
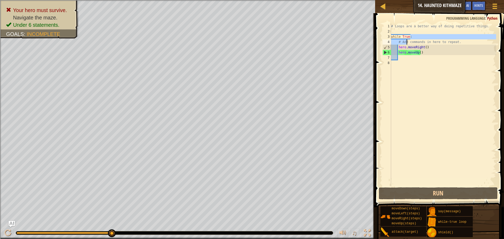
drag, startPoint x: 413, startPoint y: 36, endPoint x: 406, endPoint y: 43, distance: 9.5
click at [406, 43] on div "# Loops are a better way of doing repetitive things. while True : # Add command…" at bounding box center [443, 110] width 106 height 173
type textarea "while True: # Add commands in here to repeat."
click at [457, 96] on div "# Loops are a better way of doing repetitive things. while True : # Add command…" at bounding box center [443, 110] width 106 height 173
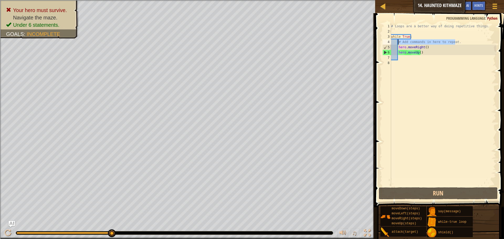
drag, startPoint x: 457, startPoint y: 42, endPoint x: 399, endPoint y: 44, distance: 58.3
click at [399, 44] on div "# Loops are a better way of doing repetitive things. while True : # Add command…" at bounding box center [443, 110] width 106 height 173
type textarea "# Add commands in here to repeat."
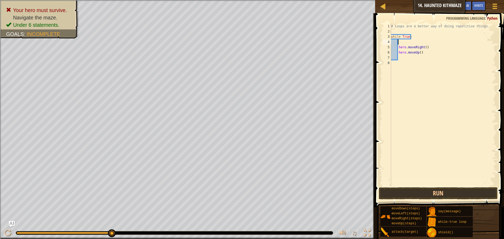
type textarea "he"
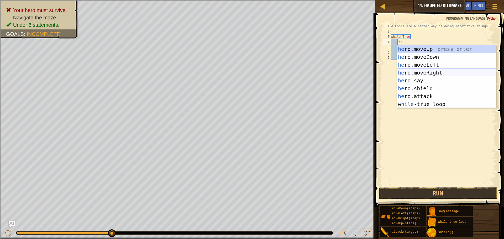
click at [450, 71] on div "he ro.moveUp press enter he ro.moveDown press enter he ro.moveLeft press enter …" at bounding box center [446, 84] width 99 height 79
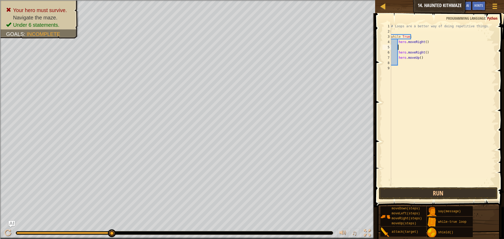
scroll to position [2, 0]
click at [397, 54] on div "# Loops are a better way of doing repetitive things. while True : hero . moveRi…" at bounding box center [443, 110] width 106 height 173
click at [398, 39] on div "# Loops are a better way of doing repetitive things. while True : hero . moveRi…" at bounding box center [443, 110] width 106 height 173
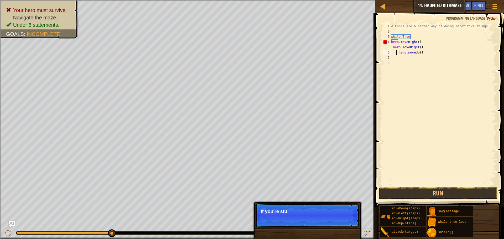
click at [397, 51] on div "# Loops are a better way of doing repetitive things. while True : hero . moveRi…" at bounding box center [443, 110] width 106 height 173
drag, startPoint x: 393, startPoint y: 44, endPoint x: 392, endPoint y: 46, distance: 2.8
click at [393, 44] on div "# Loops are a better way of doing repetitive things. while True : hero . moveRi…" at bounding box center [443, 110] width 106 height 173
click at [392, 46] on div "# Loops are a better way of doing repetitive things. while True : hero . moveRi…" at bounding box center [443, 110] width 106 height 173
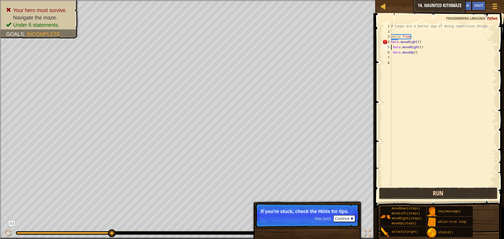
click at [387, 192] on button "Run" at bounding box center [438, 193] width 119 height 12
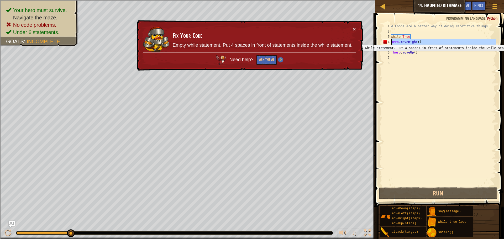
click at [390, 41] on div "4" at bounding box center [386, 41] width 9 height 5
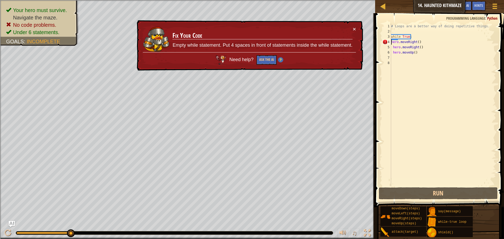
click at [393, 41] on div "# Loops are a better way of doing repetitive things. while True : hero . moveRi…" at bounding box center [443, 110] width 106 height 173
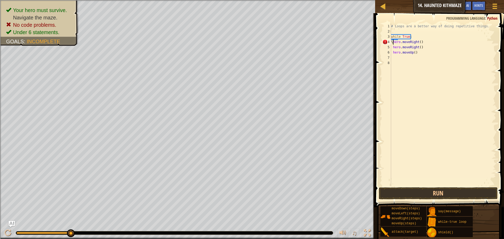
scroll to position [2, 0]
click at [393, 41] on div "# Loops are a better way of doing repetitive things. while True : h ero . moveR…" at bounding box center [443, 110] width 106 height 173
type textarea "h"
click at [464, 77] on div "# Loops are a better way of doing repetitive things. while True : ero . moveRig…" at bounding box center [443, 110] width 106 height 173
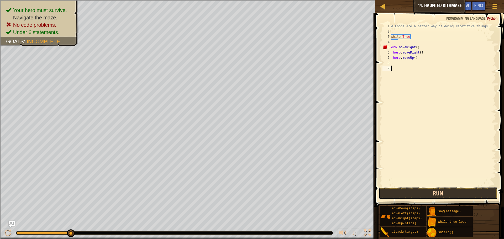
click at [463, 195] on button "Run" at bounding box center [438, 193] width 119 height 12
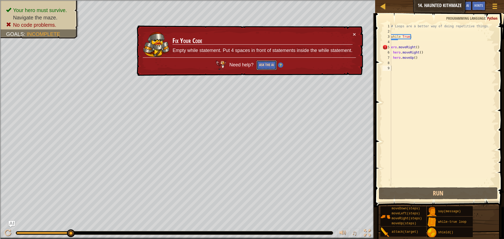
click at [261, 64] on button "Ask the AI" at bounding box center [266, 65] width 20 height 10
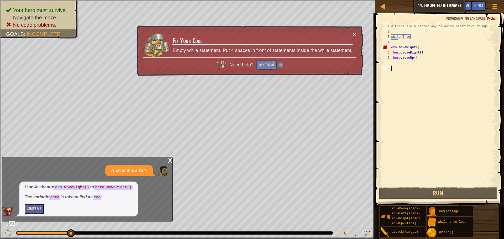
click at [393, 49] on div "# Loops are a better way of doing repetitive things. while True : ero . moveRig…" at bounding box center [443, 110] width 106 height 173
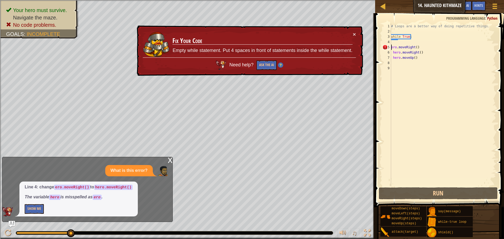
click at [391, 47] on div "# Loops are a better way of doing repetitive things. while True : ero . moveRig…" at bounding box center [443, 110] width 106 height 173
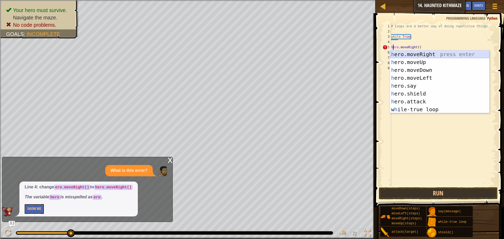
click at [394, 56] on div "h ero.moveRight press enter h ero.moveUp press enter h ero.moveDown press enter…" at bounding box center [439, 89] width 99 height 79
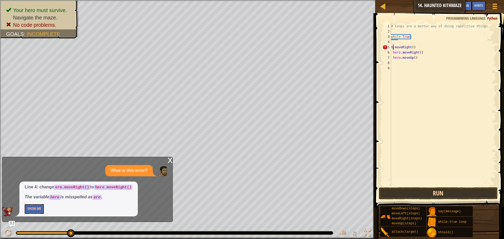
type textarea "h.moveRight()"
click at [415, 187] on button "Run" at bounding box center [438, 193] width 119 height 12
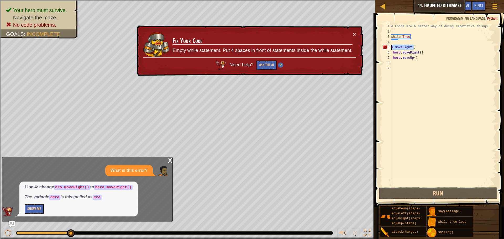
drag, startPoint x: 420, startPoint y: 47, endPoint x: 385, endPoint y: 47, distance: 35.2
click at [385, 47] on div "h.moveRight() 1 2 3 4 5 6 7 8 9 # Loops are a better way of doing repetitive th…" at bounding box center [438, 105] width 115 height 163
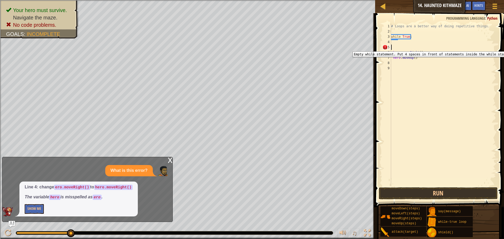
scroll to position [2, 0]
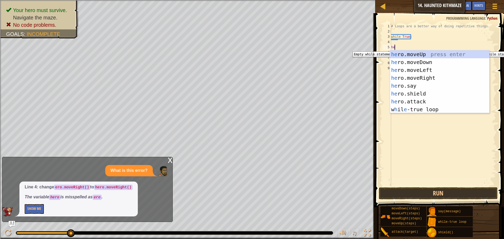
type textarea "her"
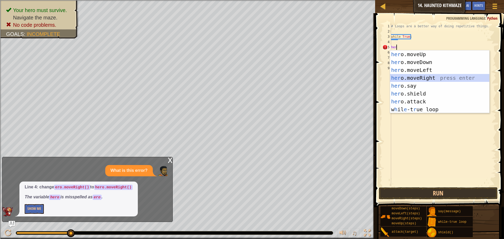
click at [414, 76] on div "her o.moveUp press enter her o.moveDown press enter her o.moveLeft press enter …" at bounding box center [439, 89] width 99 height 79
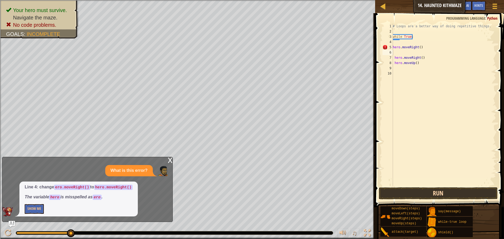
drag, startPoint x: 448, startPoint y: 201, endPoint x: 449, endPoint y: 195, distance: 5.6
click at [451, 191] on button "Run" at bounding box center [438, 193] width 119 height 12
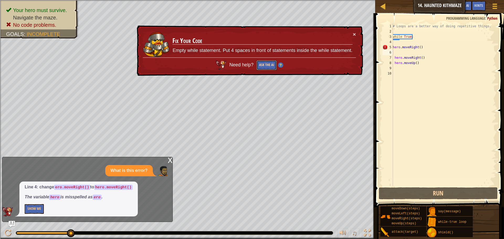
click at [270, 67] on button "Ask the AI" at bounding box center [266, 65] width 20 height 10
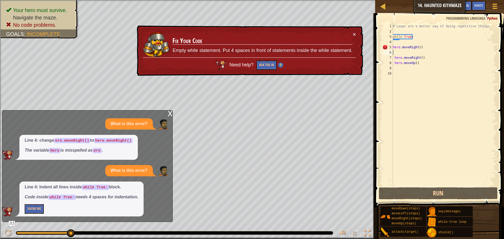
click at [393, 58] on div "# Loops are a better way of doing repetitive things. while True : hero . moveRi…" at bounding box center [443, 110] width 104 height 173
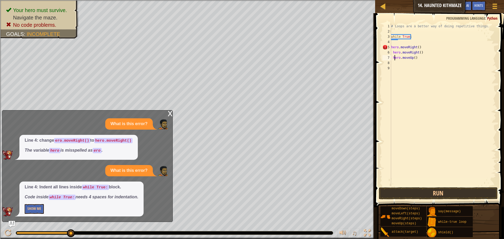
click at [394, 58] on div "# Loops are a better way of doing repetitive things. while True : hero . moveRi…" at bounding box center [443, 110] width 106 height 173
type textarea "hero.moveUp()"
click at [392, 61] on div "# Loops are a better way of doing repetitive things. while True : hero . moveRi…" at bounding box center [443, 110] width 106 height 173
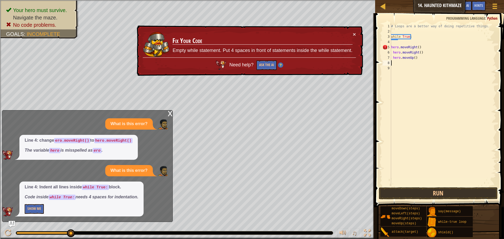
click at [390, 47] on div "5" at bounding box center [386, 47] width 9 height 5
type textarea "hero.moveRight()"
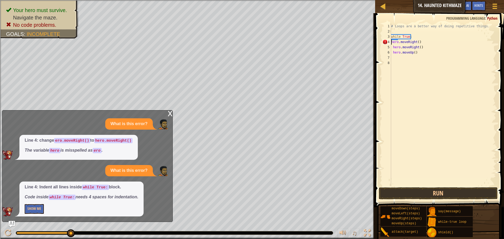
click at [428, 104] on div "# Loops are a better way of doing repetitive things. while True : hero . moveRi…" at bounding box center [443, 110] width 106 height 173
click at [391, 46] on div "# Loops are a better way of doing repetitive things. while True : hero . moveRi…" at bounding box center [443, 110] width 106 height 173
type textarea "hero.moveRight()"
click at [394, 46] on div "# Loops are a better way of doing repetitive things. while True : hero . moveRi…" at bounding box center [443, 110] width 106 height 173
click at [393, 47] on div "# Loops are a better way of doing repetitive things. while True : hero . moveRi…" at bounding box center [443, 110] width 106 height 173
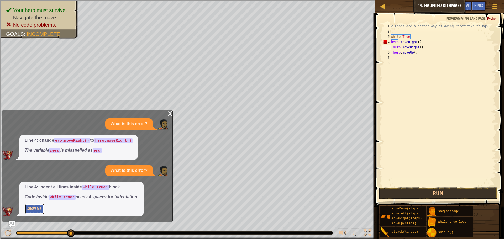
click at [29, 207] on button "Show Me" at bounding box center [34, 209] width 19 height 10
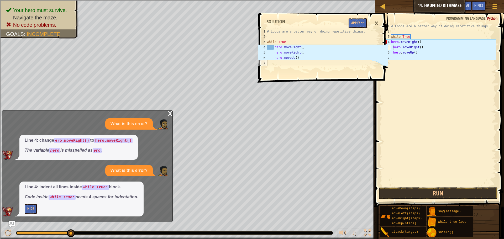
click at [407, 87] on div "# Loops are a better way of doing repetitive things. while True : hero . moveRi…" at bounding box center [443, 110] width 106 height 173
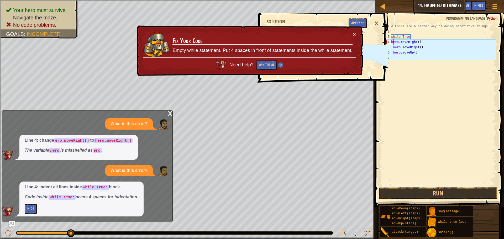
click at [393, 40] on div "# Loops are a better way of doing repetitive things. while True : hero . moveRi…" at bounding box center [443, 110] width 106 height 173
click at [391, 40] on div "# Loops are a better way of doing repetitive things. while True : hero . moveRi…" at bounding box center [443, 110] width 106 height 173
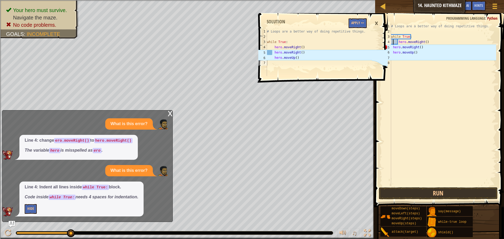
click at [392, 44] on div "# Loops are a better way of doing repetitive things. while True : hero . moveRi…" at bounding box center [443, 110] width 106 height 173
click at [392, 47] on div "# Loops are a better way of doing repetitive things. while True : hero . moveRi…" at bounding box center [443, 110] width 106 height 173
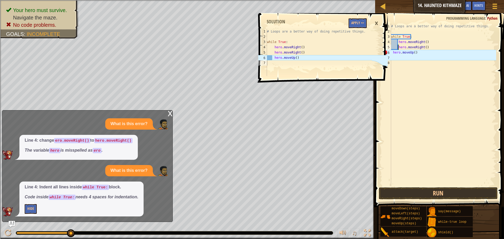
click at [391, 55] on div "# Loops are a better way of doing repetitive things. while True : hero . moveRi…" at bounding box center [443, 110] width 106 height 173
type textarea "hero.moveUp()"
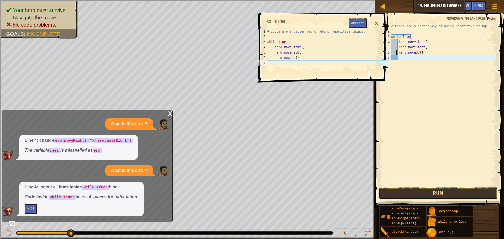
click at [452, 188] on button "Run" at bounding box center [438, 193] width 119 height 12
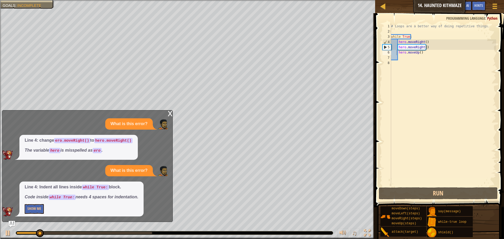
click at [168, 115] on div "x" at bounding box center [170, 112] width 5 height 5
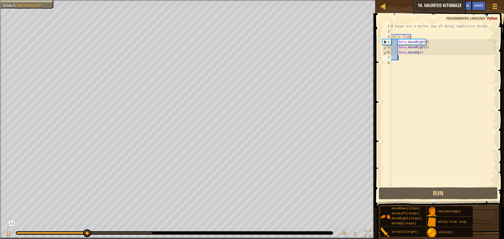
click at [402, 58] on div "# Loops are a better way of doing repetitive things. while True : hero . moveRi…" at bounding box center [443, 110] width 106 height 173
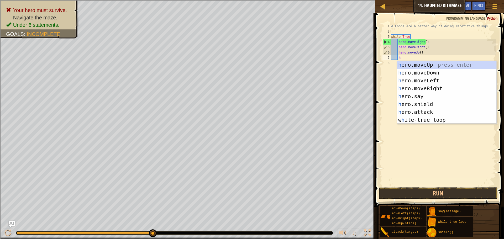
scroll to position [2, 1]
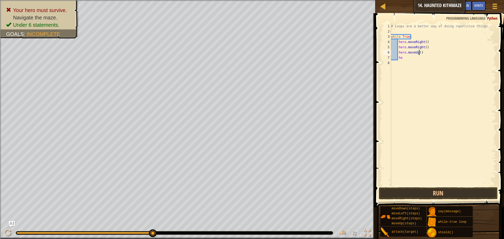
click at [418, 54] on div "# Loops are a better way of doing repetitive things. while True : hero . moveRi…" at bounding box center [443, 110] width 106 height 173
click at [413, 58] on div "# Loops are a better way of doing repetitive things. while True : hero . moveRi…" at bounding box center [443, 110] width 106 height 173
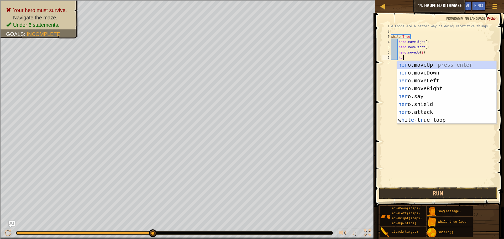
type textarea "hero"
click at [429, 78] on div "hero .moveUp press enter hero .moveDown press enter hero .moveLeft press enter …" at bounding box center [446, 100] width 99 height 79
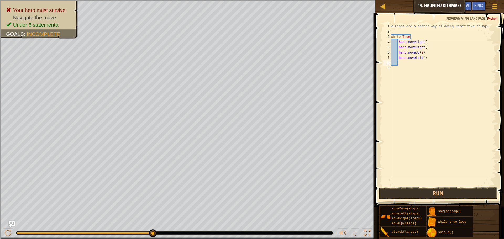
scroll to position [2, 0]
click at [422, 58] on div "# Loops are a better way of doing repetitive things. while True : hero . moveRi…" at bounding box center [443, 110] width 106 height 173
click at [441, 192] on button "Run" at bounding box center [438, 193] width 119 height 12
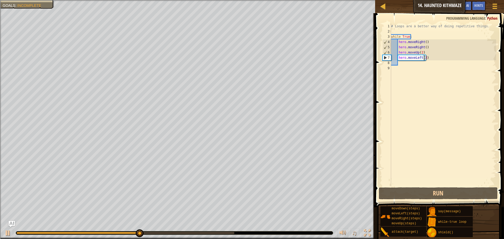
click at [419, 57] on div "# Loops are a better way of doing repetitive things. while True : hero . moveRi…" at bounding box center [443, 110] width 106 height 173
click at [420, 57] on div "# Loops are a better way of doing repetitive things. while True : hero . moveRi…" at bounding box center [443, 110] width 106 height 173
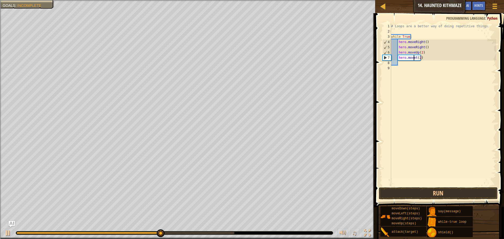
scroll to position [2, 2]
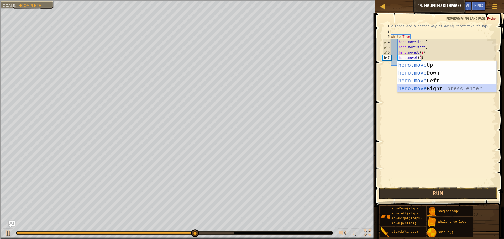
click at [412, 89] on div "hero.move Up press enter hero.move Down press enter hero.move Left press enter …" at bounding box center [446, 84] width 99 height 47
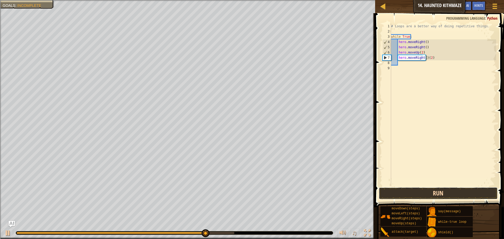
click at [426, 195] on button "Run" at bounding box center [438, 193] width 119 height 12
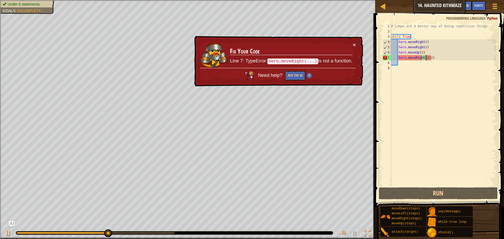
click at [435, 56] on div "# Loops are a better way of doing repetitive things. while True : hero . moveRi…" at bounding box center [443, 110] width 106 height 173
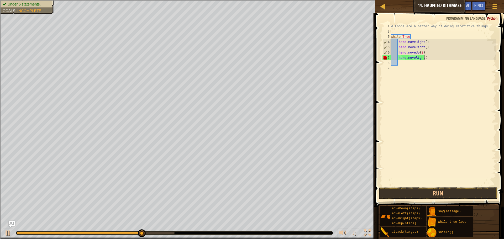
type textarea "hero.moveRight()"
click at [422, 191] on button "Run" at bounding box center [438, 193] width 119 height 12
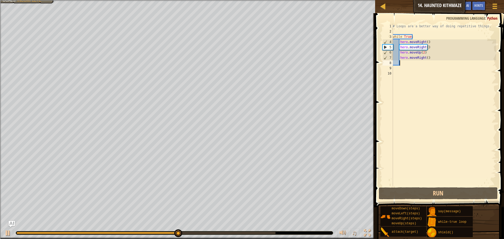
click at [428, 68] on div "# Loops are a better way of doing repetitive things. while True : hero . moveRi…" at bounding box center [443, 110] width 104 height 173
click at [430, 65] on div "# Loops are a better way of doing repetitive things. while True : hero . moveRi…" at bounding box center [443, 110] width 104 height 173
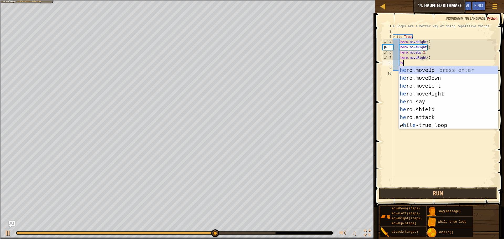
type textarea "her"
click at [428, 70] on div "her o.moveUp press enter her o.moveDown press enter her o.moveLeft press enter …" at bounding box center [448, 105] width 99 height 79
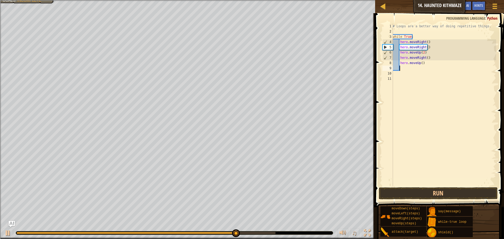
scroll to position [2, 0]
click at [425, 63] on div "# Loops are a better way of doing repetitive things. while True : hero . moveRi…" at bounding box center [443, 110] width 104 height 173
click at [419, 64] on div "# Loops are a better way of doing repetitive things. while True : hero . moveRi…" at bounding box center [443, 110] width 104 height 173
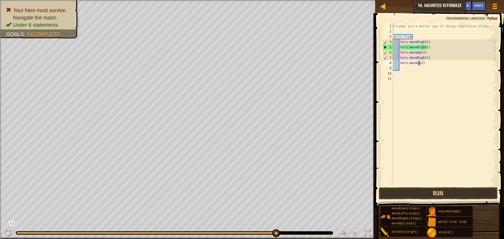
click at [420, 63] on div "# Loops are a better way of doing repetitive things. while True : hero . moveRi…" at bounding box center [443, 110] width 104 height 173
type textarea "hero.moveUp(2)"
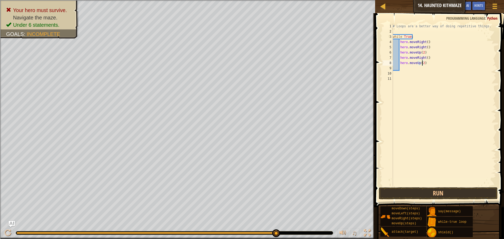
click at [419, 70] on div "# Loops are a better way of doing repetitive things. while True : hero . moveRi…" at bounding box center [443, 110] width 104 height 173
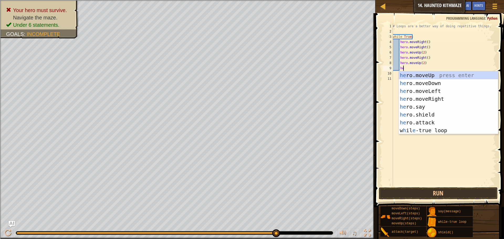
type textarea "her"
click at [441, 99] on div "her o.moveUp press enter her o.moveDown press enter her o.moveLeft press enter …" at bounding box center [448, 110] width 99 height 79
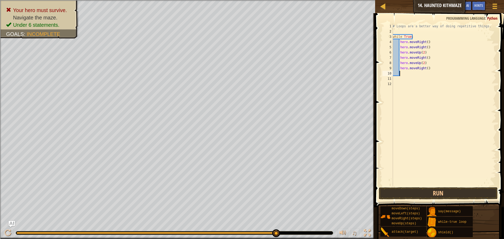
click at [426, 67] on div "# Loops are a better way of doing repetitive things. while True : hero . moveRi…" at bounding box center [443, 110] width 104 height 173
type textarea "hero.moveRight(2)"
click at [424, 77] on div "# Loops are a better way of doing repetitive things. while True : hero . moveRi…" at bounding box center [443, 110] width 104 height 173
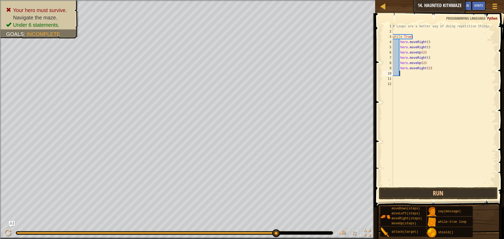
click at [422, 71] on div "# Loops are a better way of doing repetitive things. while True : hero . moveRi…" at bounding box center [443, 110] width 104 height 173
type textarea "he"
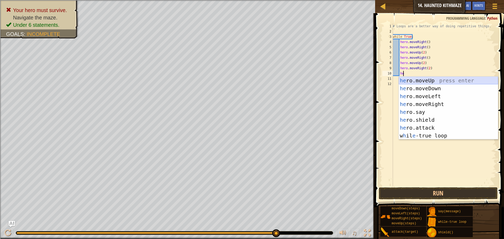
click at [445, 81] on div "he ro.moveUp press enter he ro.moveDown press enter he ro.moveLeft press enter …" at bounding box center [448, 116] width 99 height 79
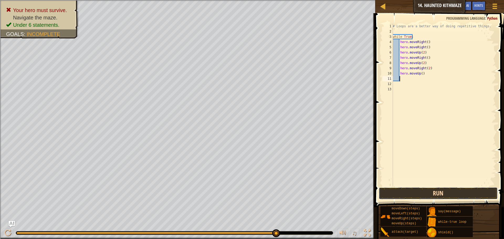
click at [445, 191] on button "Run" at bounding box center [438, 193] width 119 height 12
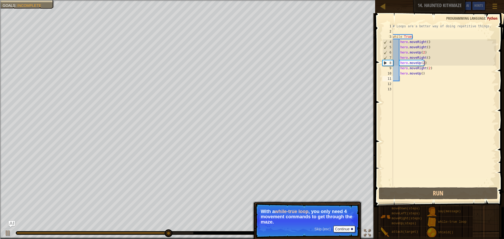
click at [343, 224] on p "With a while-true loop , you only need 4 movement commands to get through the m…" at bounding box center [307, 217] width 93 height 16
click at [344, 229] on button "Continue" at bounding box center [344, 229] width 22 height 7
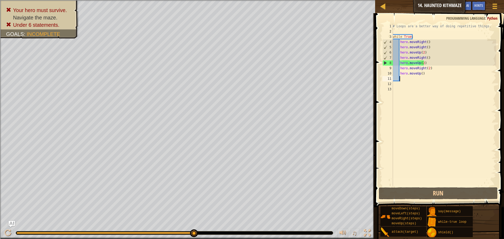
click at [426, 41] on div "# Loops are a better way of doing repetitive things. while True : hero . moveRi…" at bounding box center [443, 110] width 104 height 173
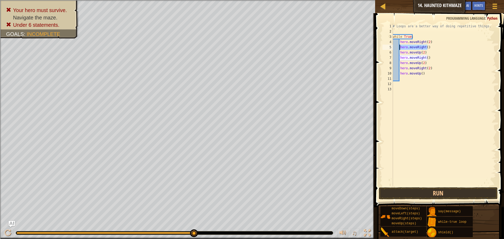
drag, startPoint x: 428, startPoint y: 47, endPoint x: 399, endPoint y: 47, distance: 28.3
click at [399, 47] on div "# Loops are a better way of doing repetitive things. while True : hero . moveRi…" at bounding box center [443, 110] width 104 height 173
type textarea "hero.moveRight()"
click at [400, 54] on div "# Loops are a better way of doing repetitive things. while True : hero . moveRi…" at bounding box center [443, 110] width 104 height 173
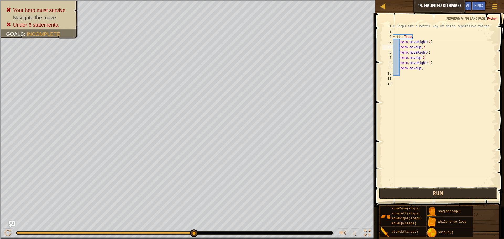
click at [467, 188] on button "Run" at bounding box center [438, 193] width 119 height 12
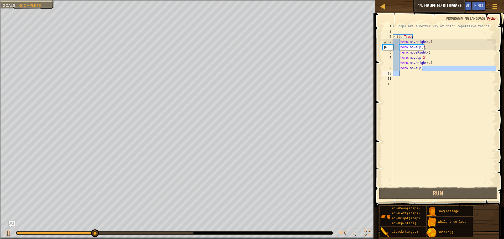
drag, startPoint x: 436, startPoint y: 69, endPoint x: 405, endPoint y: 73, distance: 32.0
click at [405, 73] on div "# Loops are a better way of doing repetitive things. while True : hero . moveRi…" at bounding box center [443, 110] width 104 height 173
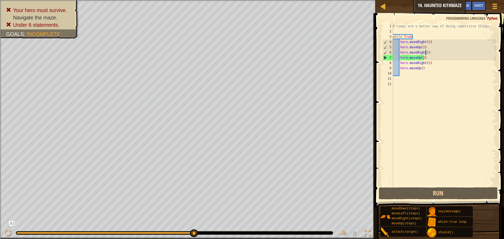
click at [425, 52] on div "# Loops are a better way of doing repetitive things. while True : hero . moveRi…" at bounding box center [443, 110] width 104 height 173
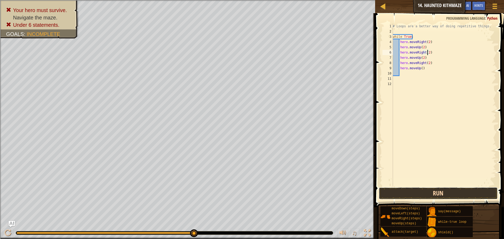
click at [424, 193] on button "Run" at bounding box center [438, 193] width 119 height 12
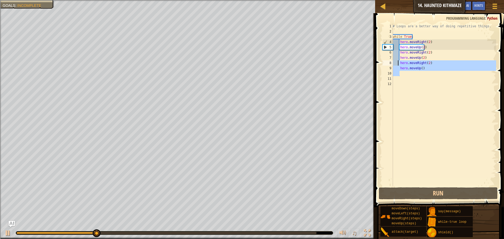
drag, startPoint x: 425, startPoint y: 73, endPoint x: 398, endPoint y: 65, distance: 28.1
click at [398, 65] on div "# Loops are a better way of doing repetitive things. while True : hero . moveRi…" at bounding box center [443, 110] width 104 height 173
type textarea "hero.moveRight(2) hero.moveUp()"
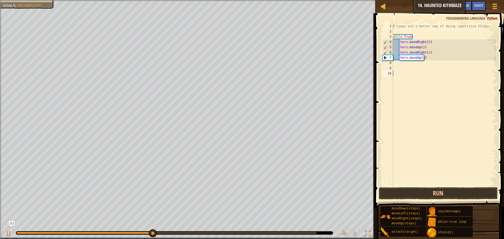
click at [422, 135] on div "# Loops are a better way of doing repetitive things. while True : hero . moveRi…" at bounding box center [443, 110] width 104 height 173
click at [382, 155] on div "1 2 3 4 5 6 7 8 9 10 # Loops are a better way of doing repetitive things. while…" at bounding box center [438, 105] width 115 height 163
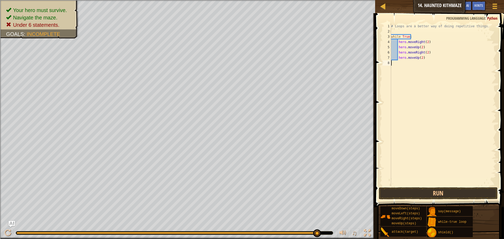
type textarea "hero.moveUp(2)"
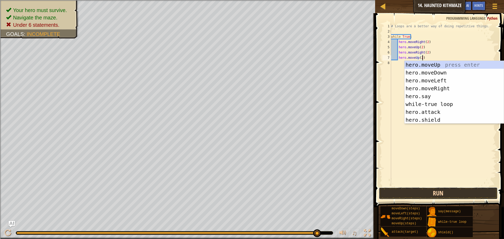
click at [412, 192] on button "Run" at bounding box center [438, 193] width 119 height 12
